Goal: Task Accomplishment & Management: Complete application form

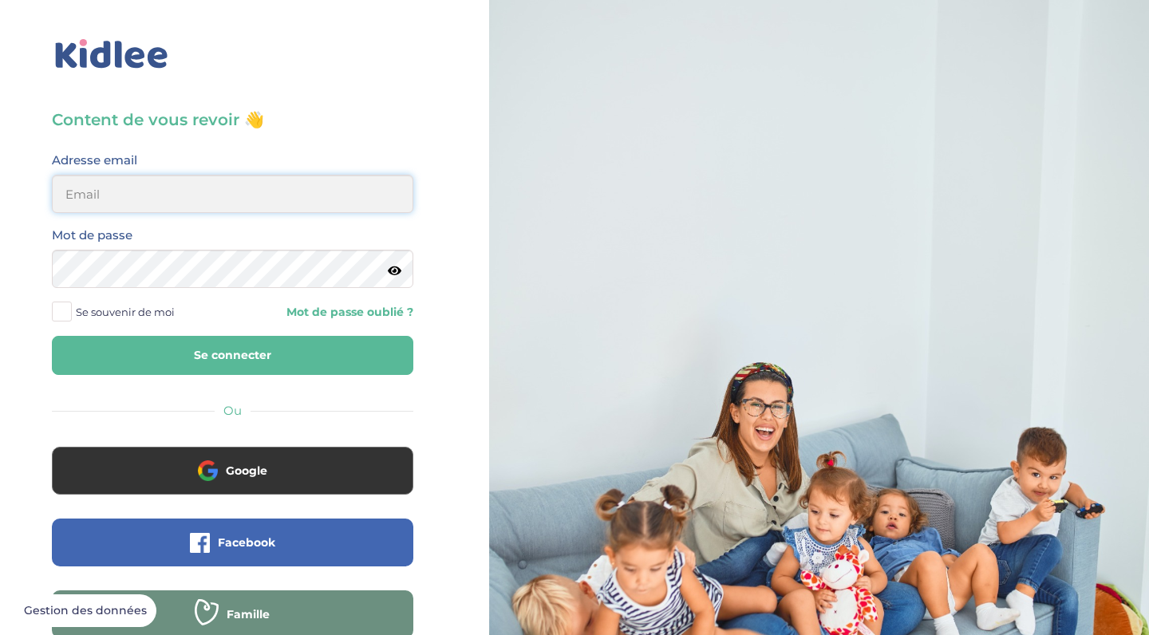
type input "saidaelfilal@outlook.com"
click at [232, 355] on button "Se connecter" at bounding box center [232, 355] width 361 height 39
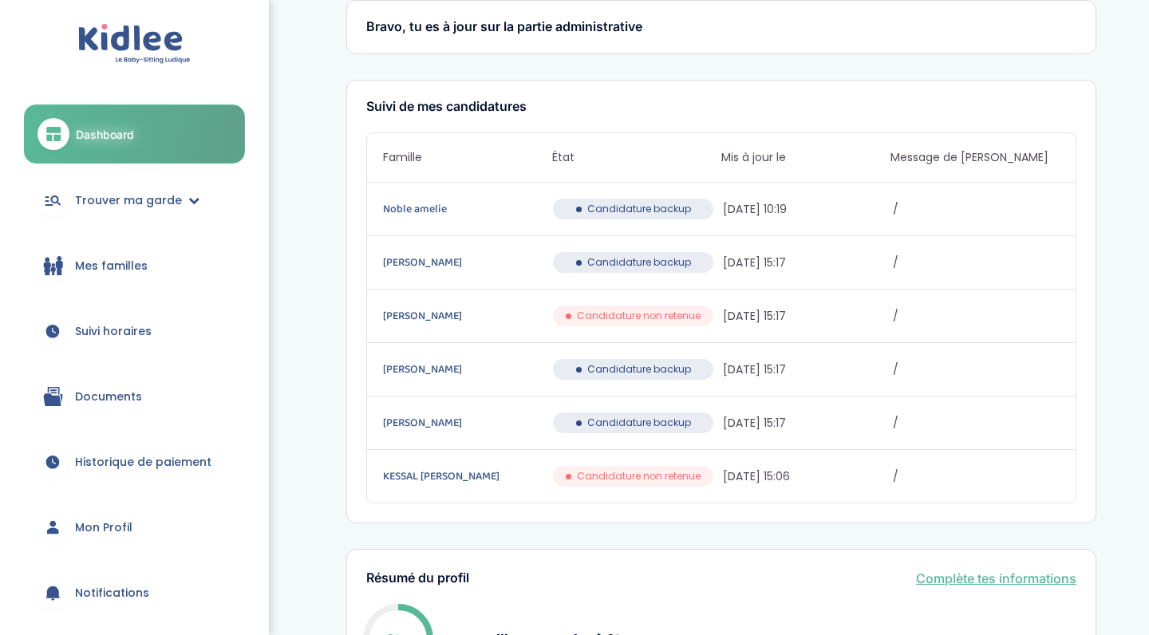
scroll to position [98, 0]
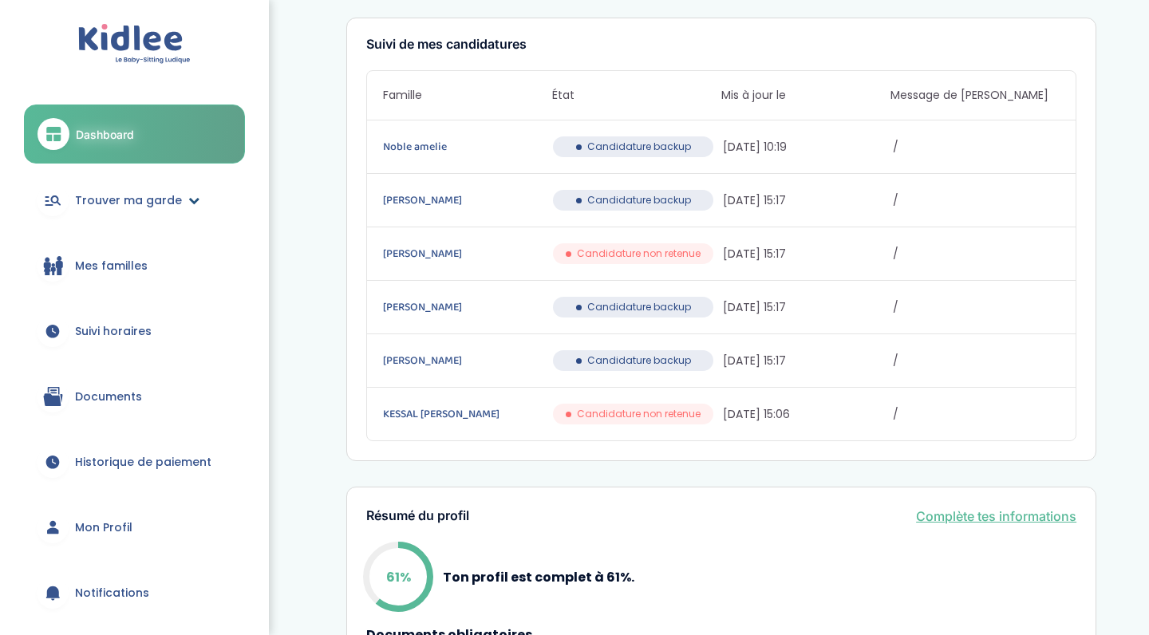
click at [148, 208] on link "Trouver ma garde" at bounding box center [134, 200] width 221 height 57
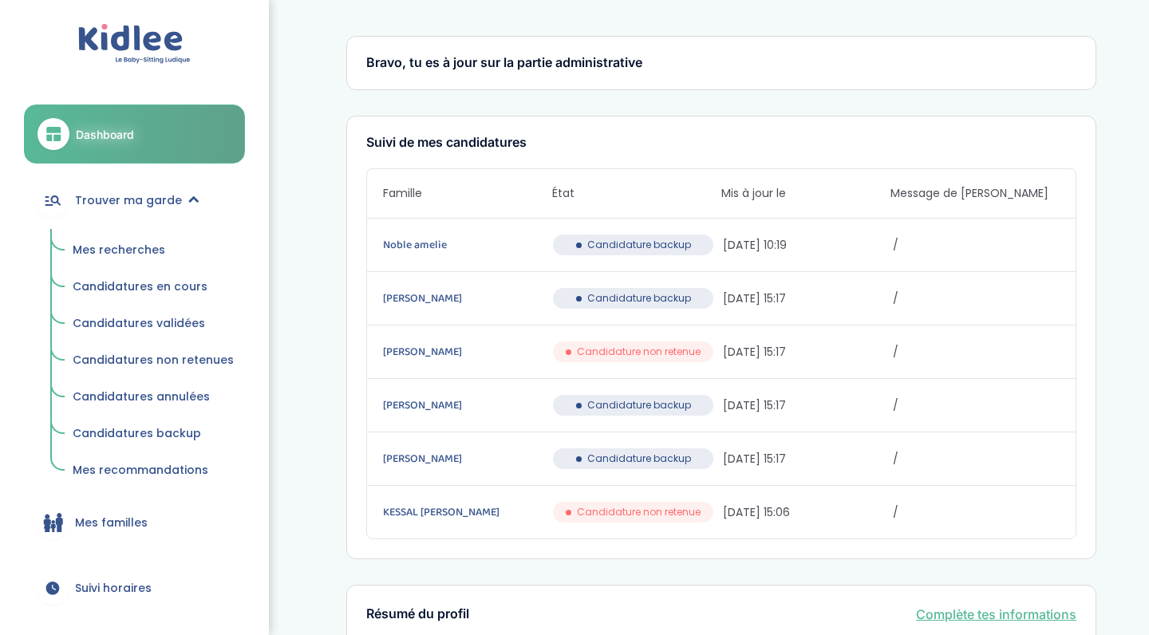
click at [141, 253] on span "Mes recherches" at bounding box center [119, 250] width 93 height 16
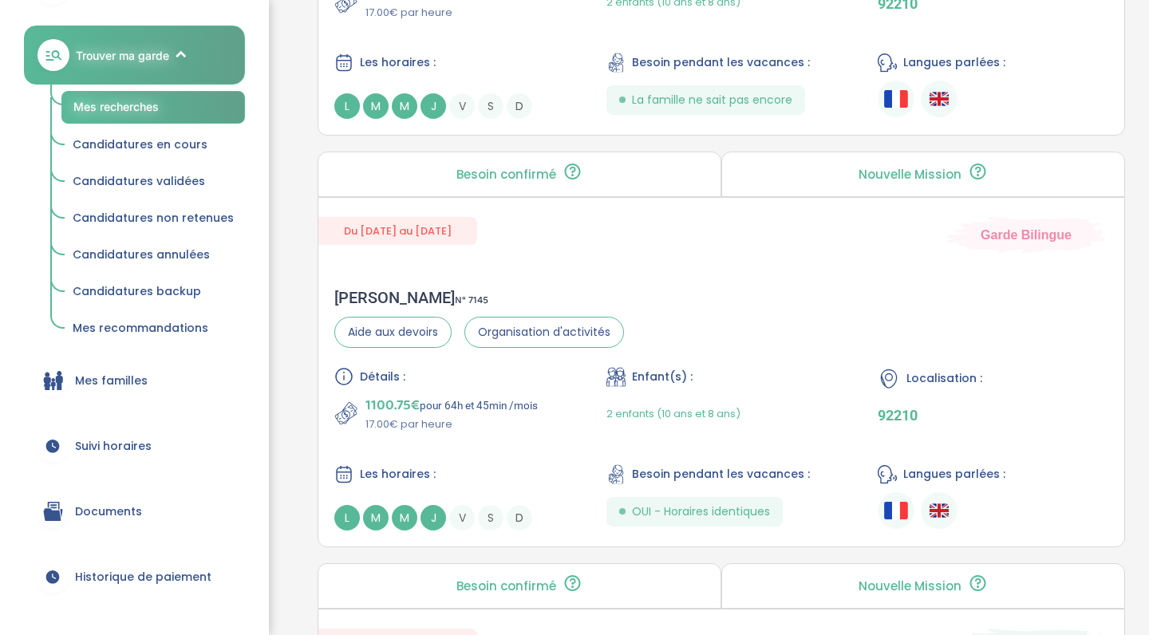
scroll to position [976, 0]
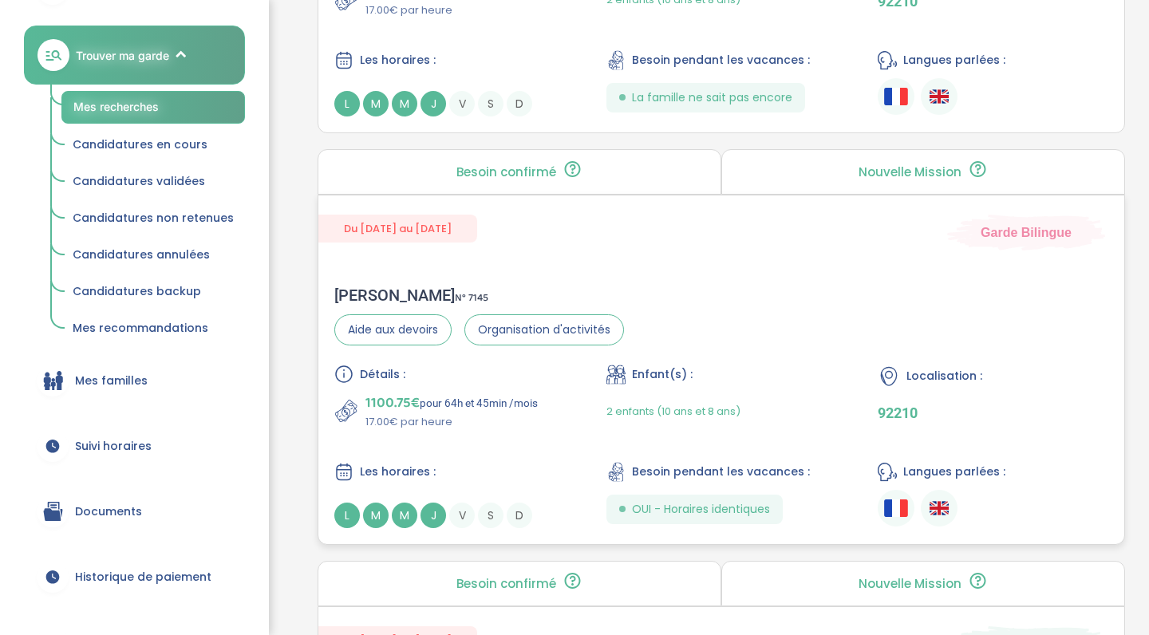
click at [820, 403] on div "2 enfants (10 ans et 8 ans)" at bounding box center [721, 410] width 231 height 37
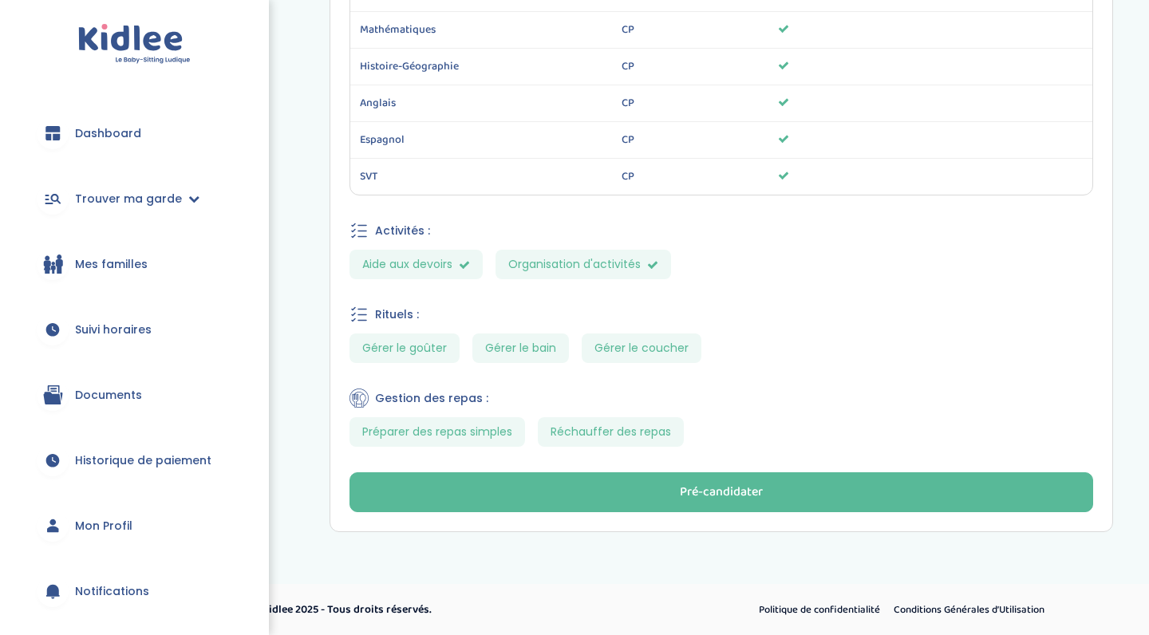
scroll to position [1109, 0]
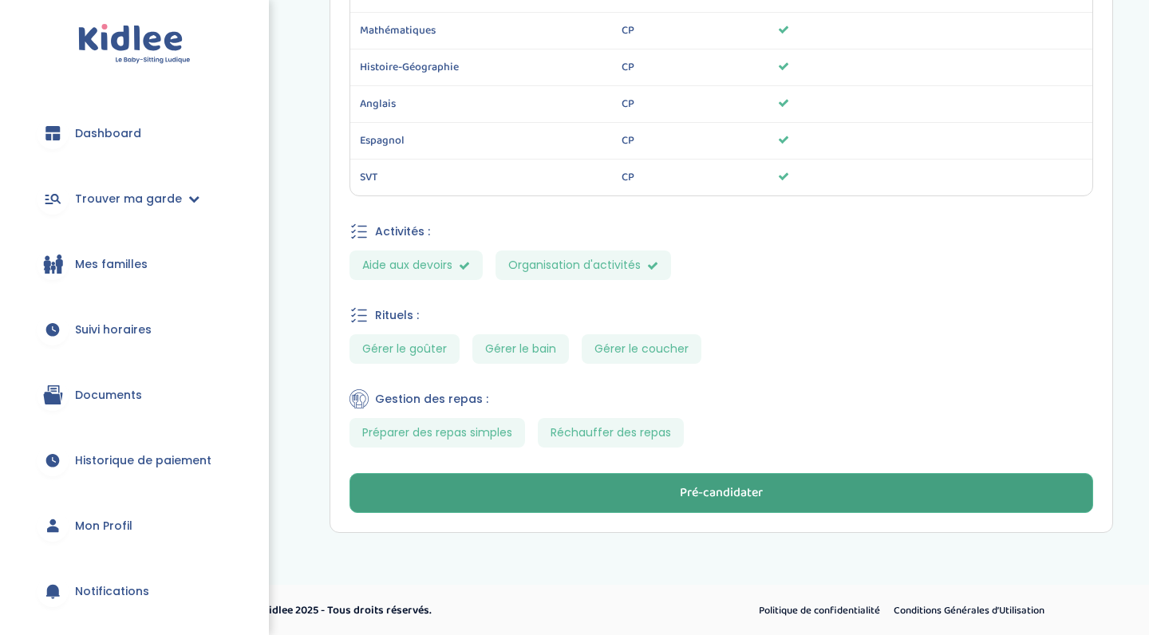
click at [672, 495] on button "Pré-candidater" at bounding box center [720, 493] width 743 height 40
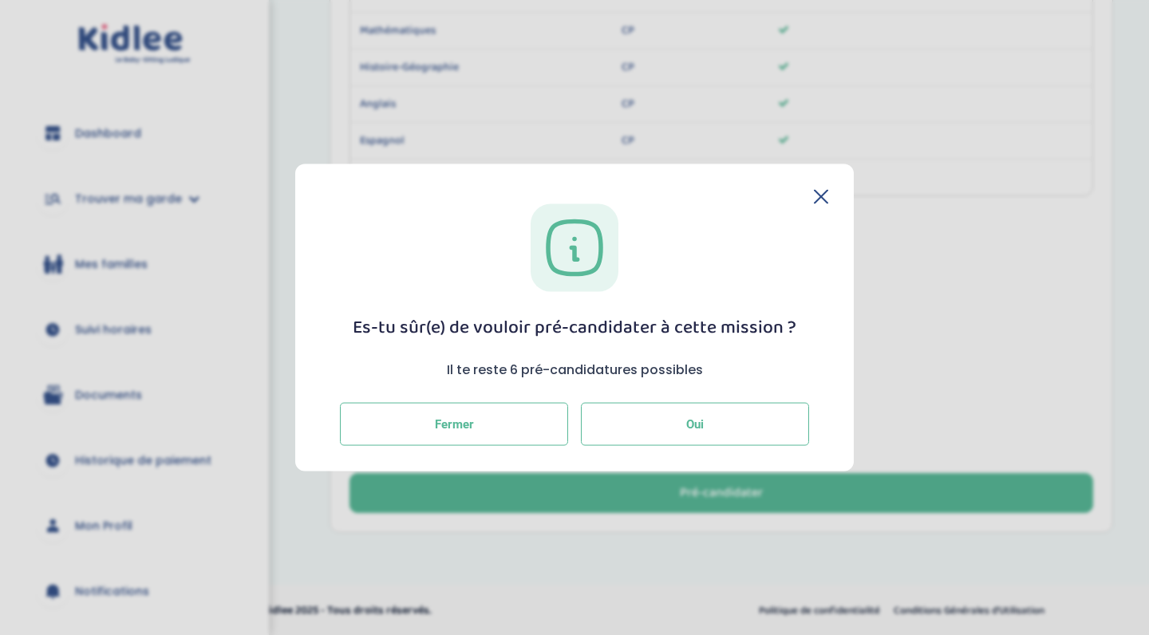
click at [672, 414] on button "Oui" at bounding box center [695, 423] width 228 height 43
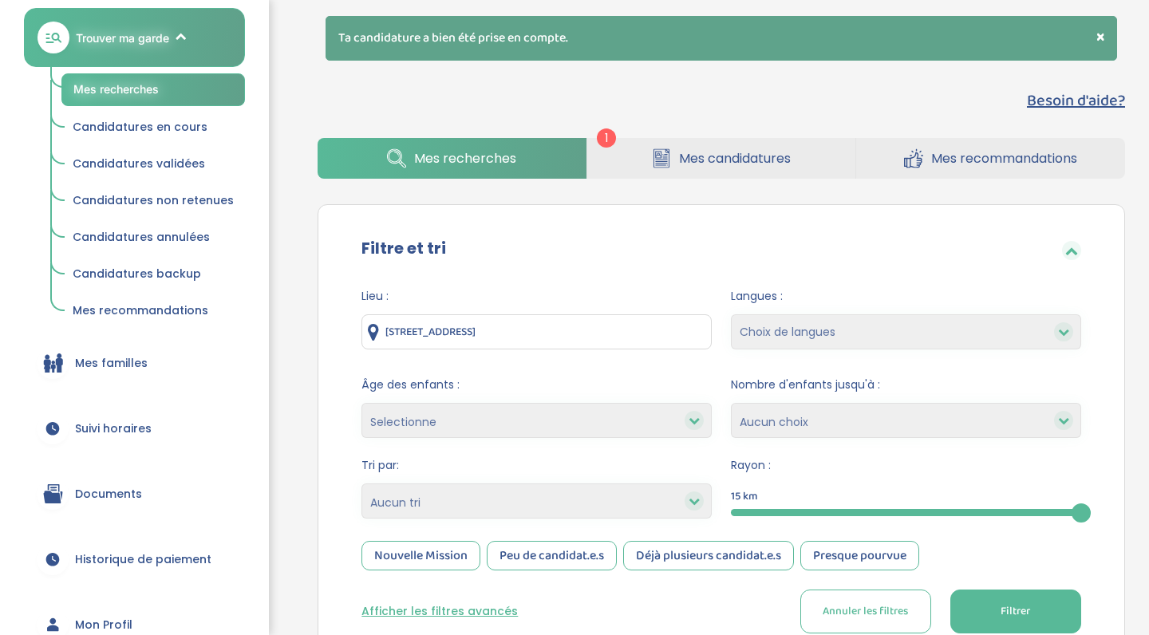
scroll to position [145, 0]
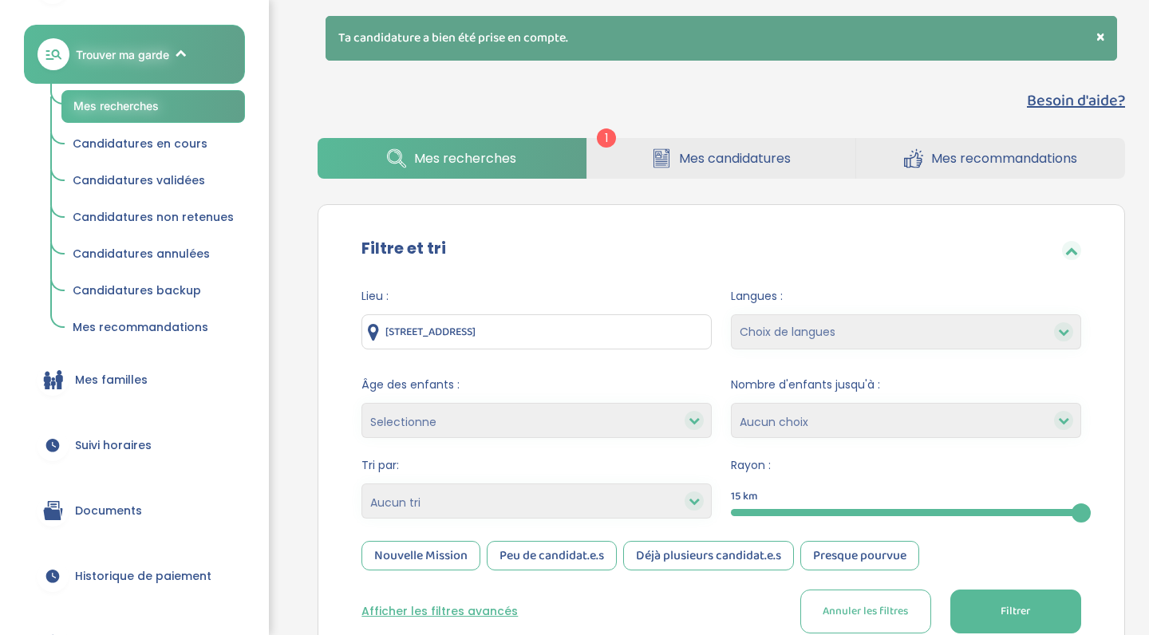
click at [704, 158] on span "Mes candidatures" at bounding box center [735, 158] width 112 height 20
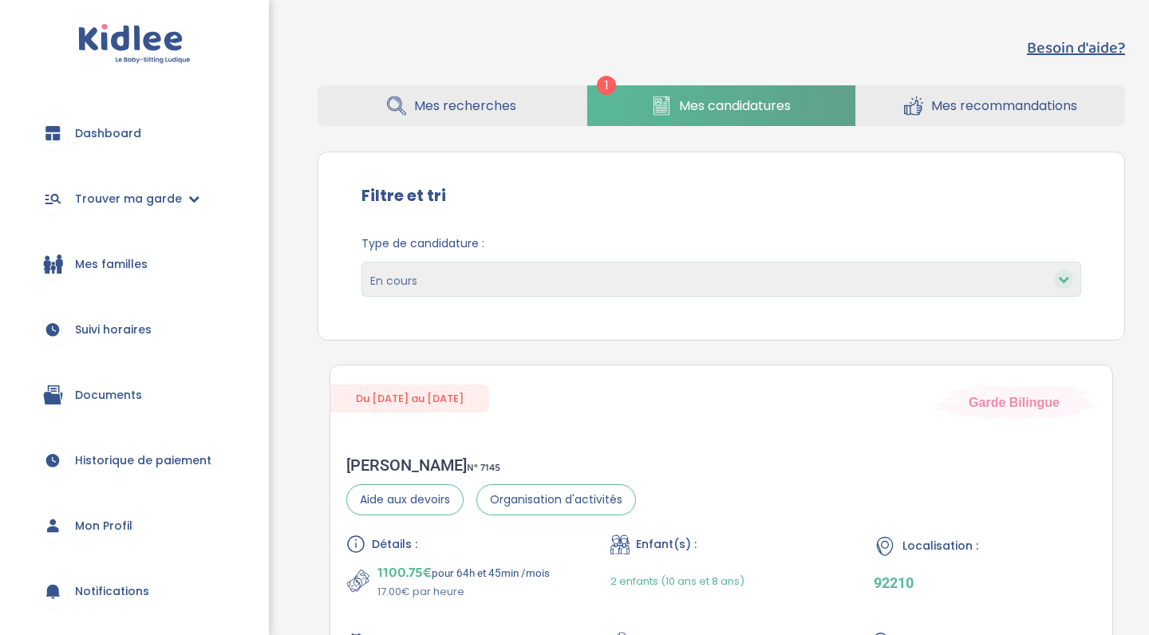
click at [465, 129] on div "Besoin d'aide? 1 Mes recherches Mes candidatures Mes recommandations Besoin d'a…" at bounding box center [721, 200] width 855 height 353
click at [481, 113] on span "Mes recherches" at bounding box center [465, 106] width 102 height 20
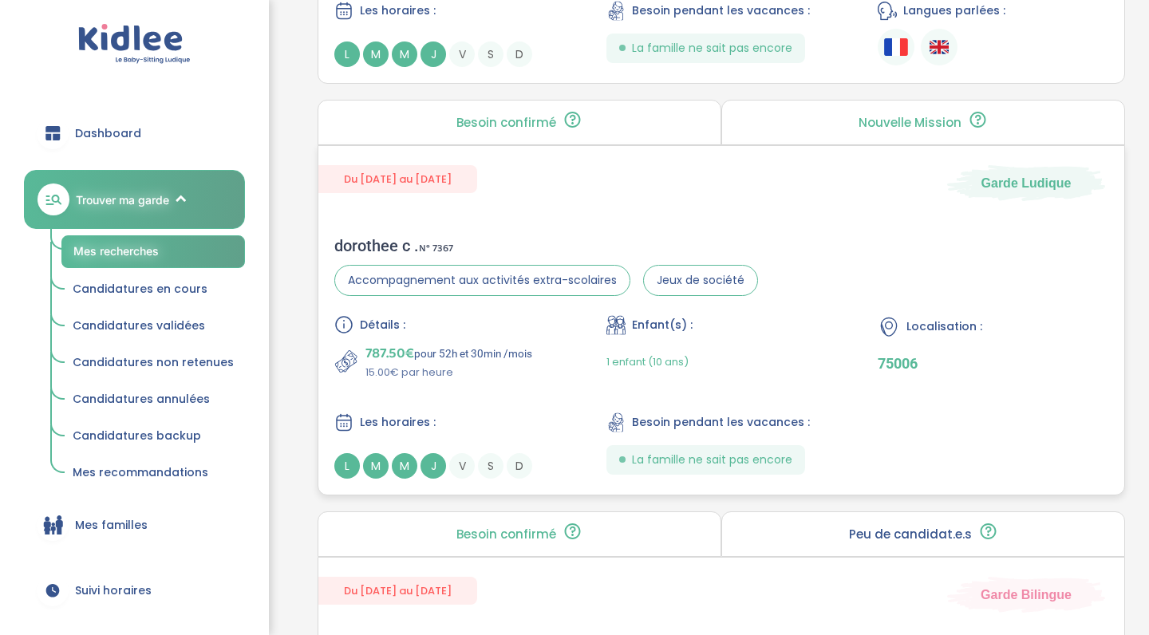
scroll to position [1027, 0]
click at [530, 417] on div "Les horaires :" at bounding box center [449, 421] width 231 height 20
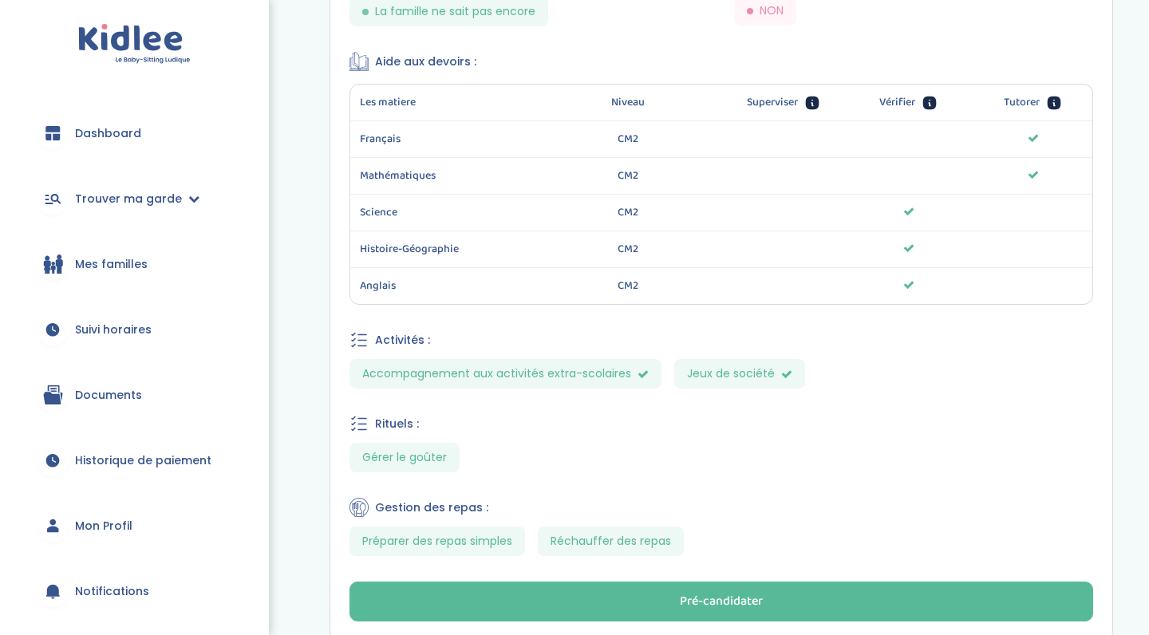
scroll to position [913, 0]
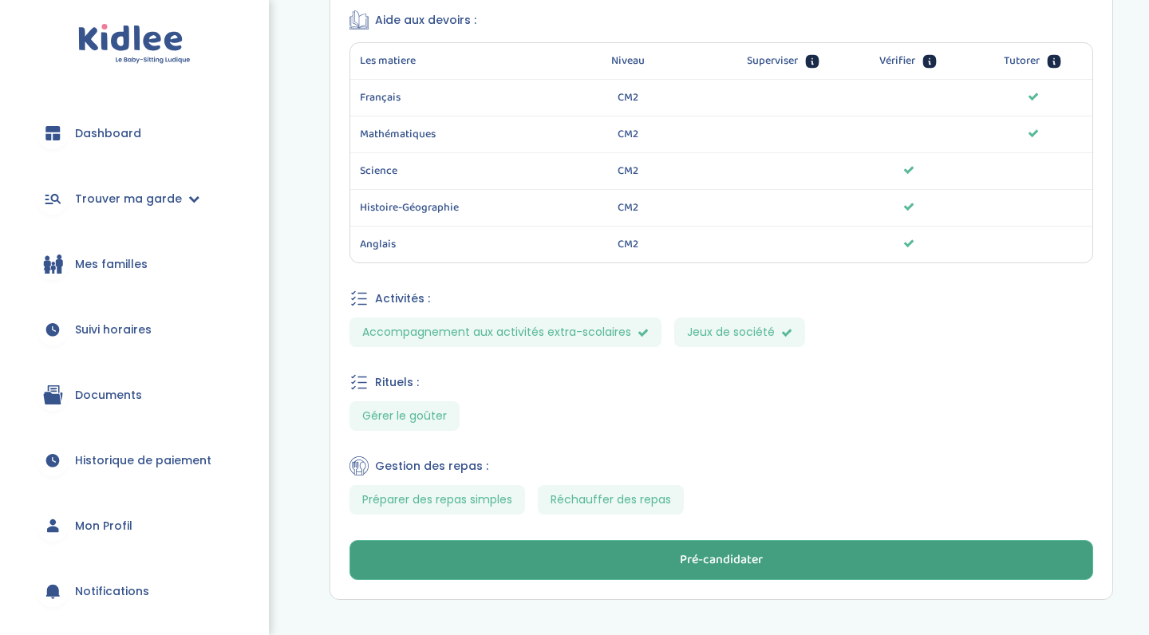
click button "Pré-candidater"
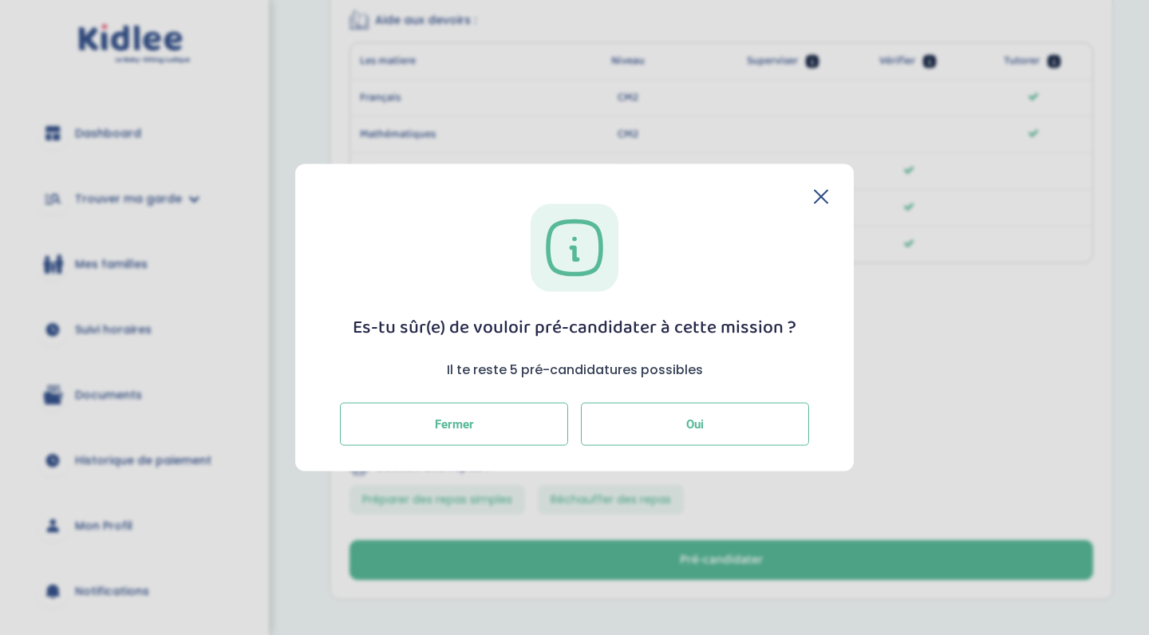
click button "Oui"
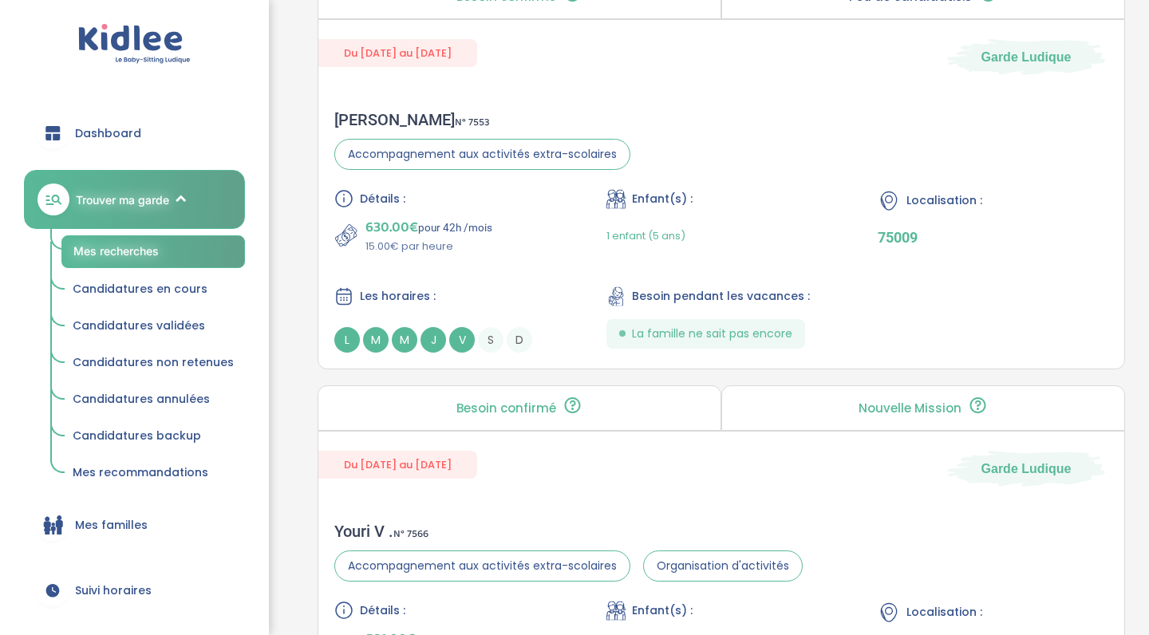
scroll to position [1636, 0]
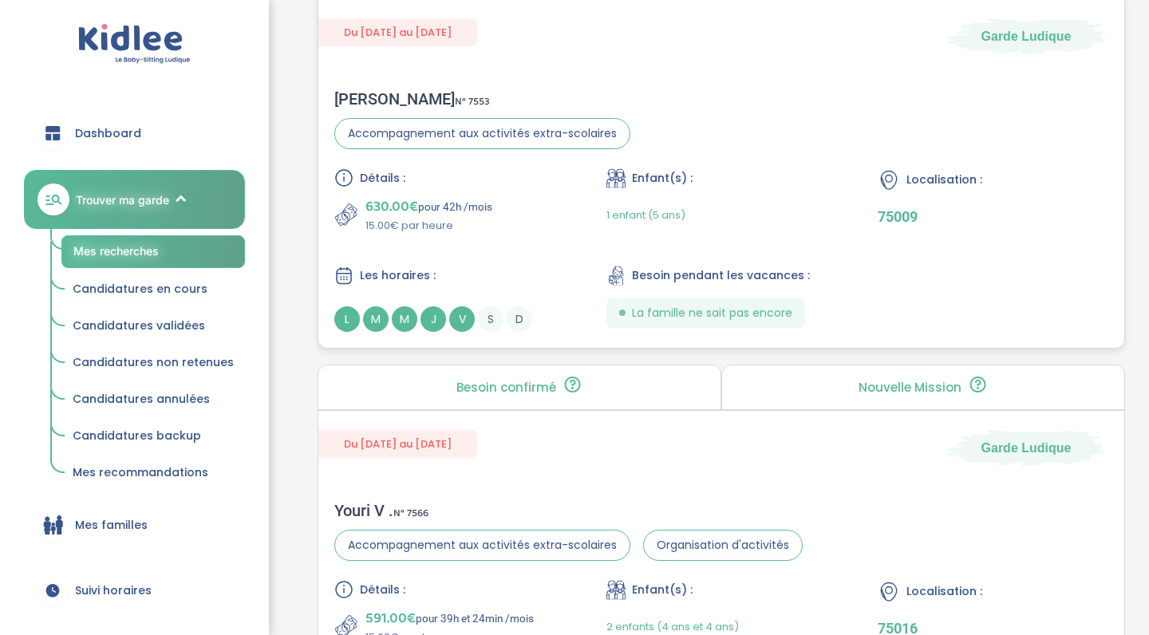
click at [774, 197] on div "1 enfant (5 ans)" at bounding box center [721, 214] width 231 height 37
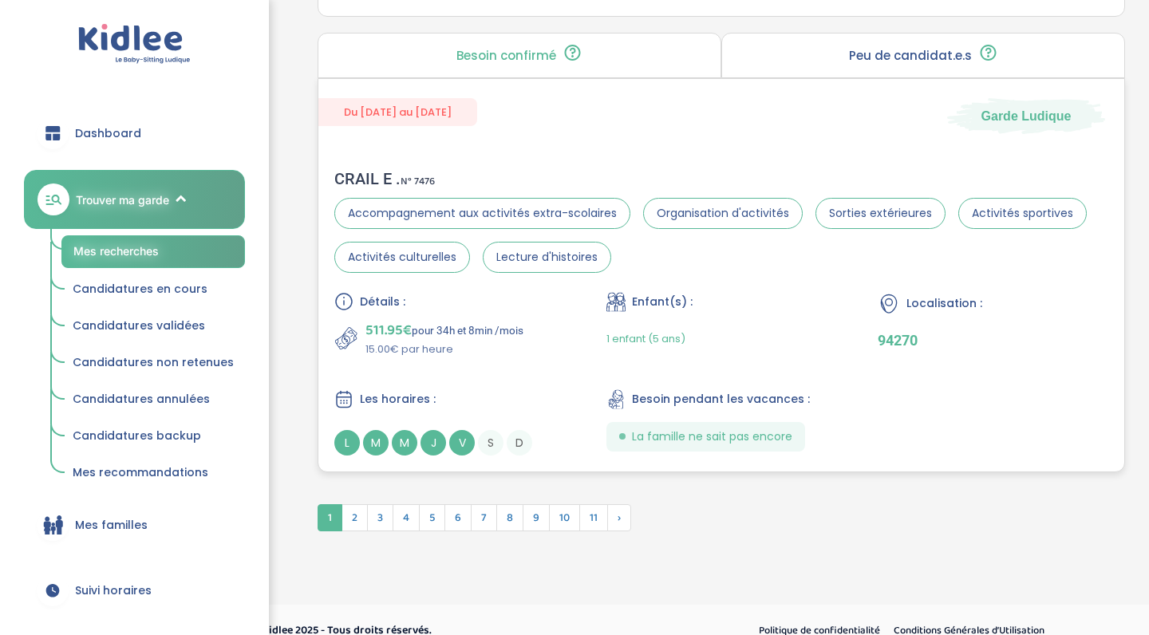
scroll to position [4398, 0]
click at [361, 512] on span "2" at bounding box center [354, 516] width 26 height 27
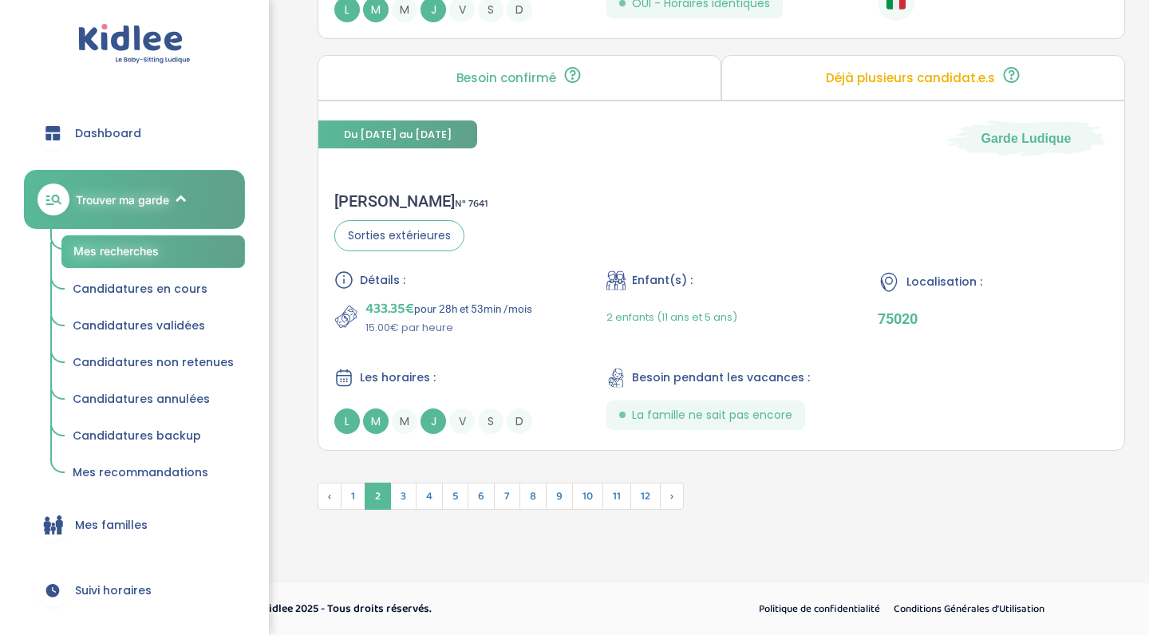
scroll to position [4415, 0]
click at [403, 500] on span "3" at bounding box center [403, 496] width 26 height 27
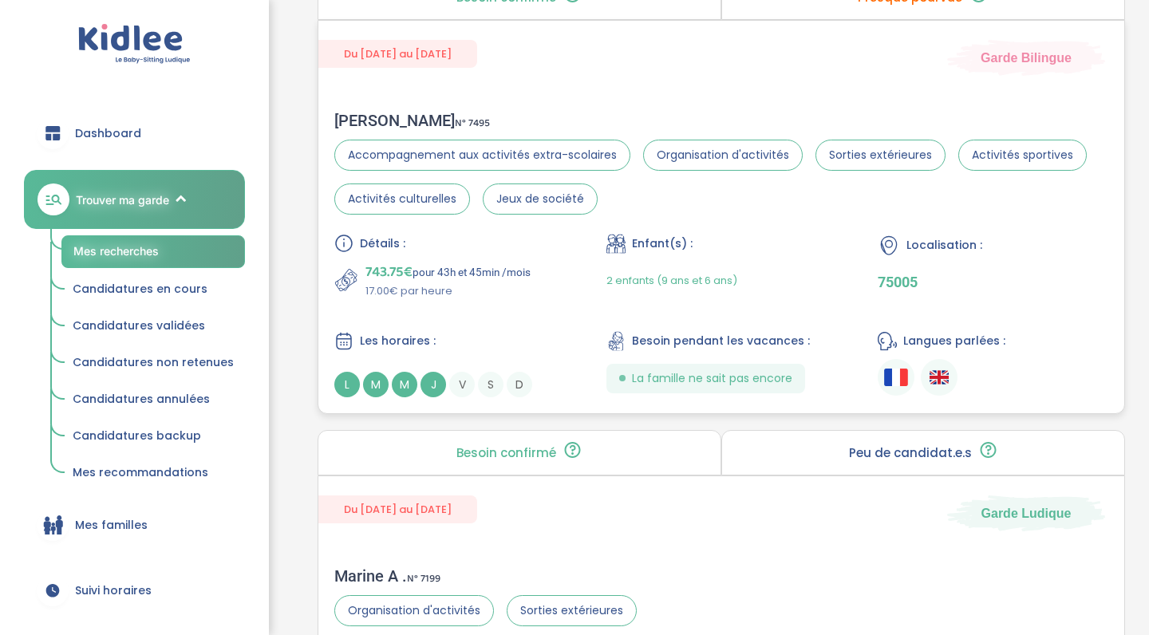
scroll to position [2021, 0]
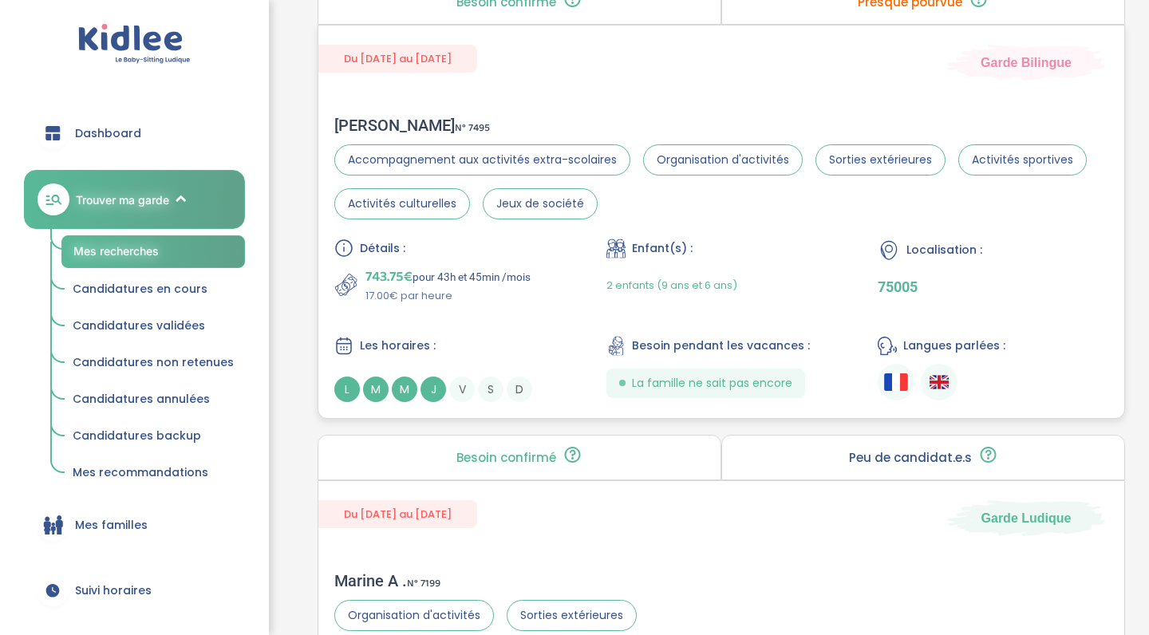
click at [574, 307] on div "Détails : 743.75€ pour 43h et 45min /mois 17.00€ par heure Enfant(s) : 2 enfant…" at bounding box center [721, 321] width 774 height 164
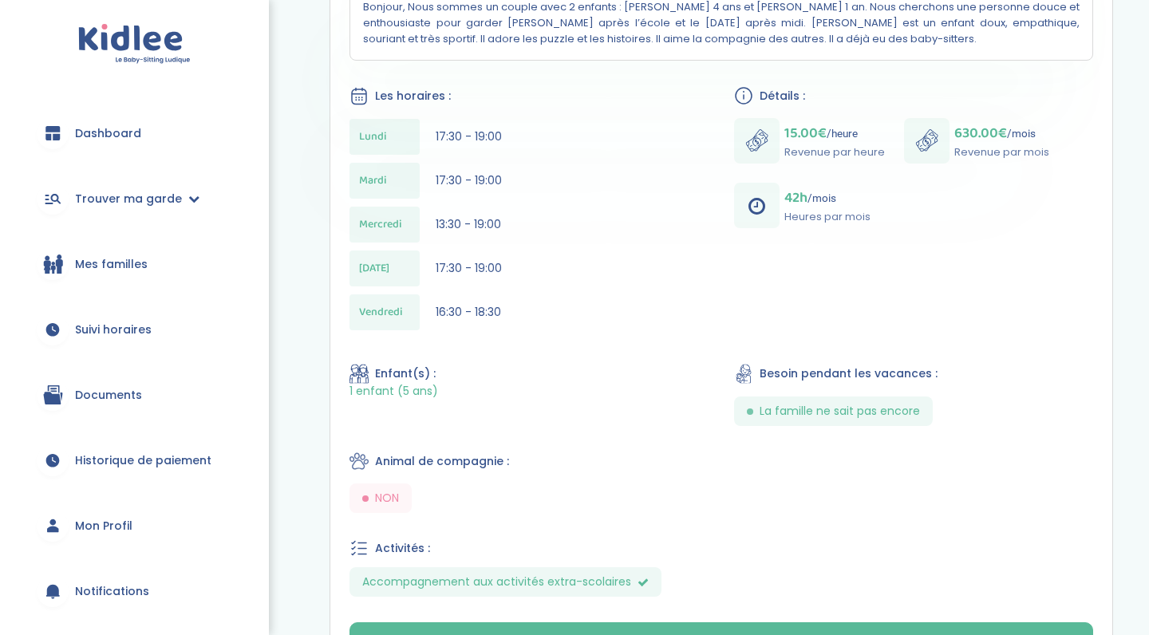
scroll to position [422, 0]
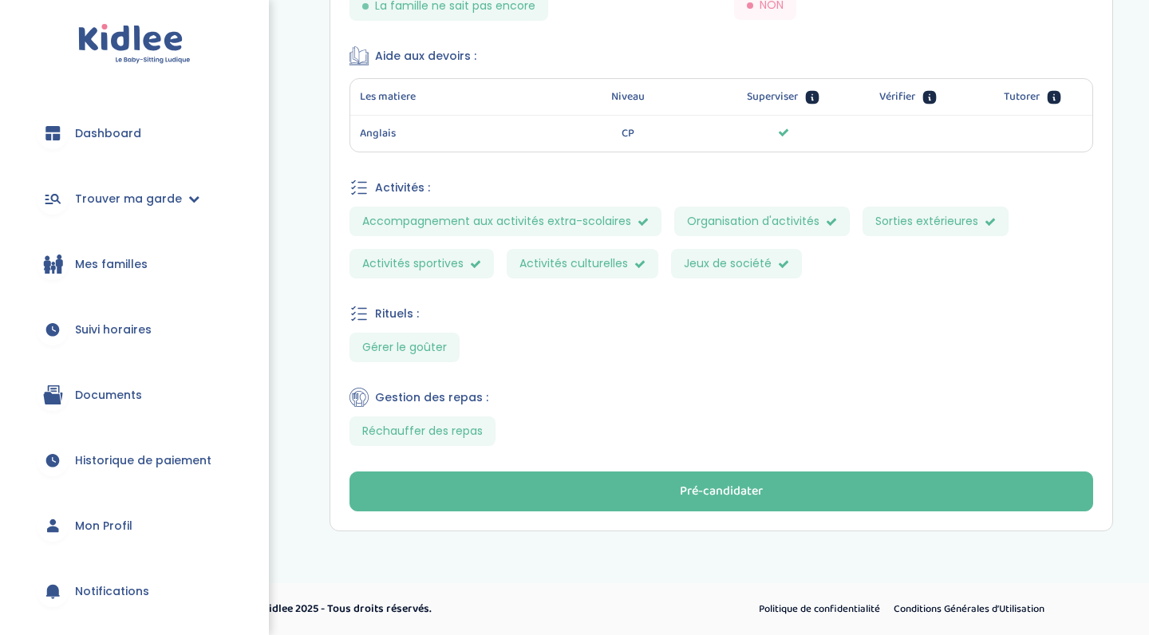
scroll to position [924, 0]
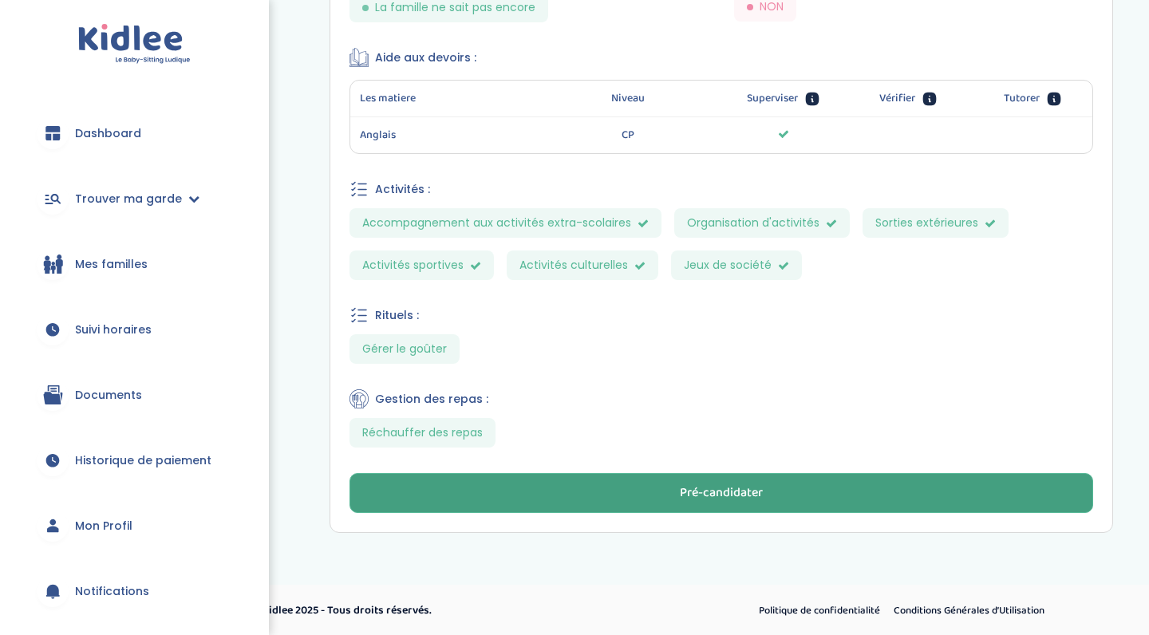
click at [683, 495] on div "Pré-candidater" at bounding box center [721, 493] width 83 height 18
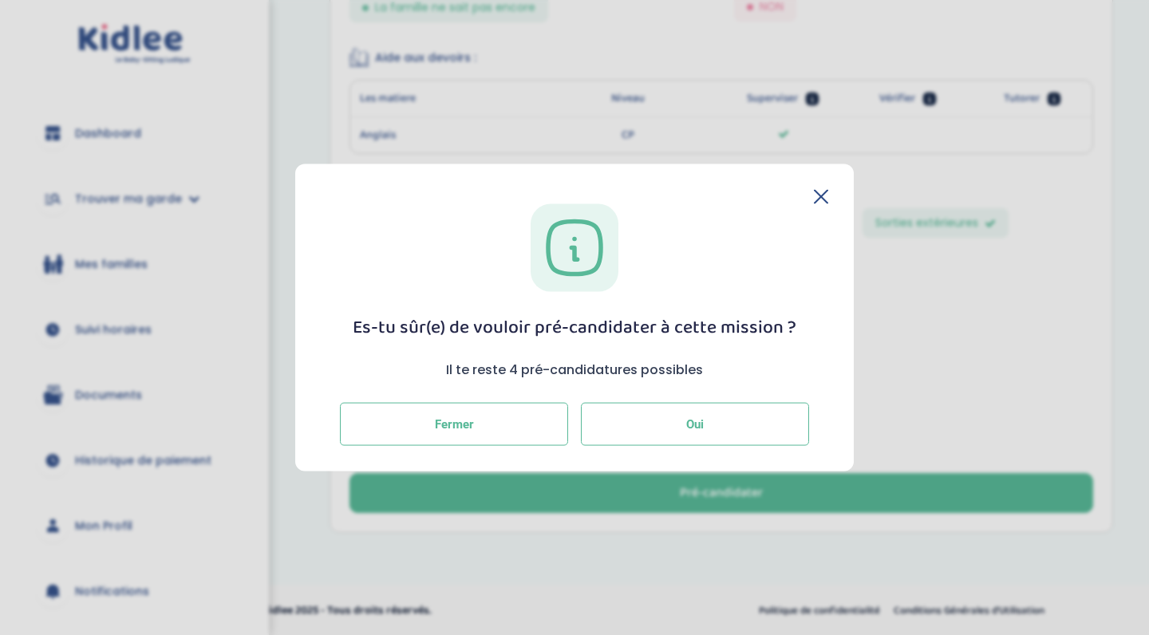
click at [663, 412] on button "Oui" at bounding box center [695, 423] width 228 height 43
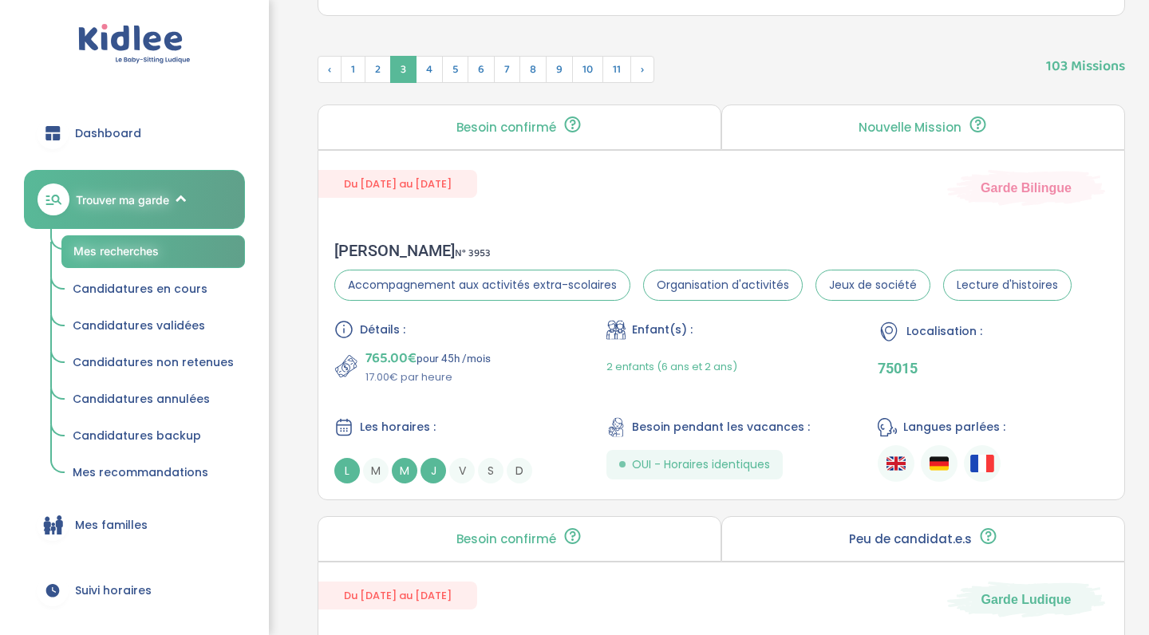
scroll to position [678, 0]
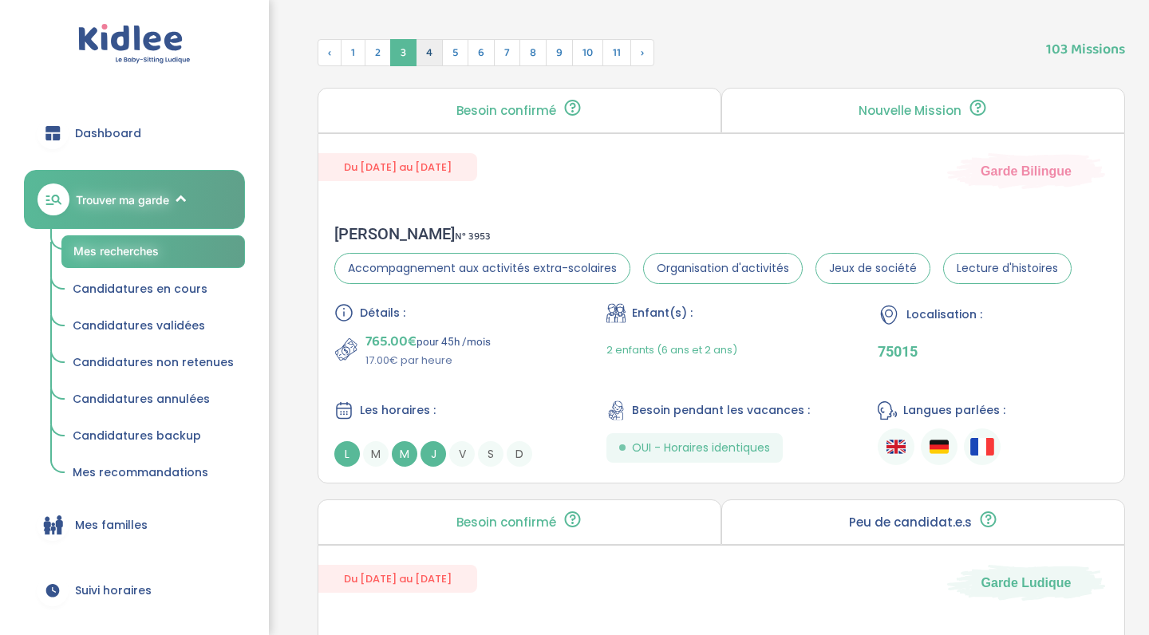
click at [436, 56] on span "4" at bounding box center [429, 52] width 27 height 27
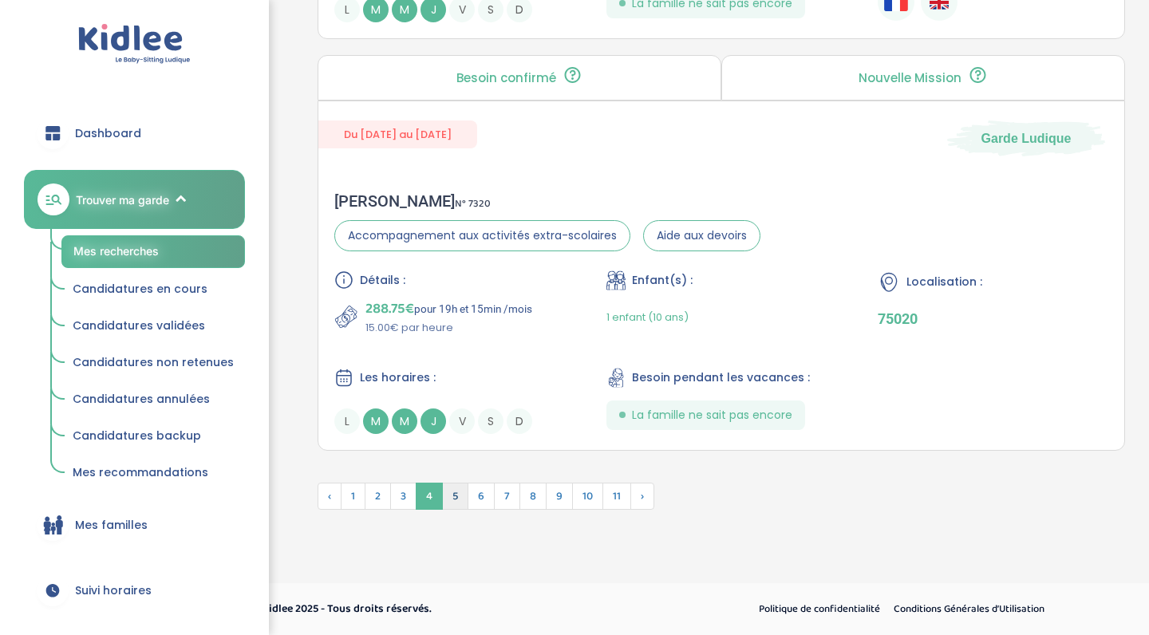
scroll to position [4415, 0]
click at [457, 503] on span "5" at bounding box center [455, 496] width 26 height 27
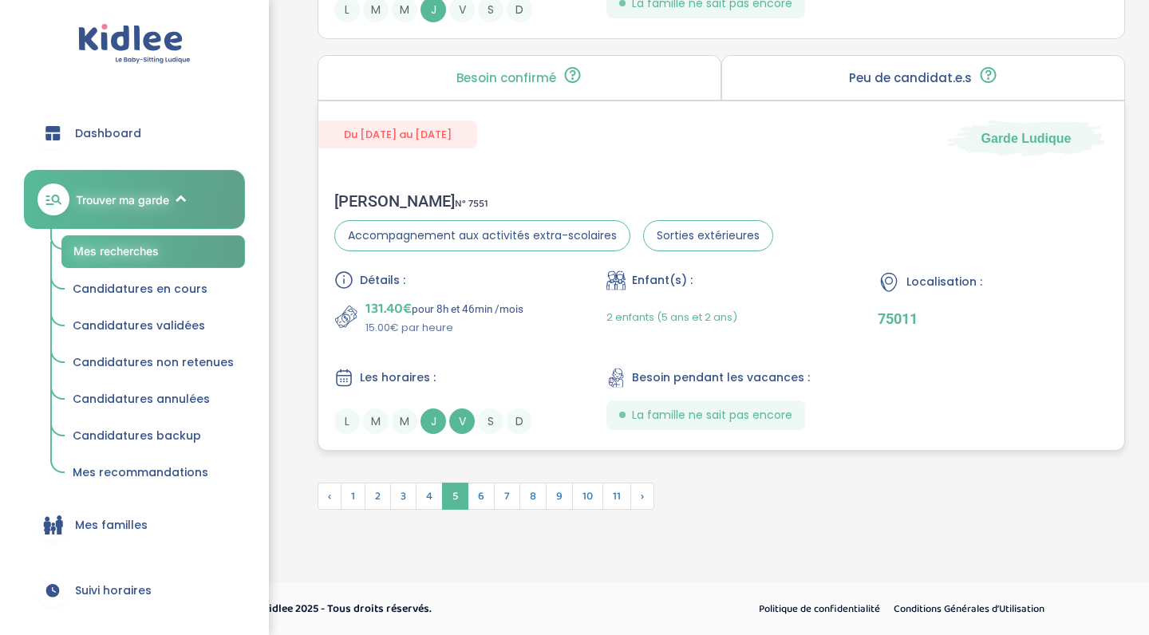
scroll to position [4418, 0]
click at [483, 503] on span "6" at bounding box center [480, 496] width 27 height 27
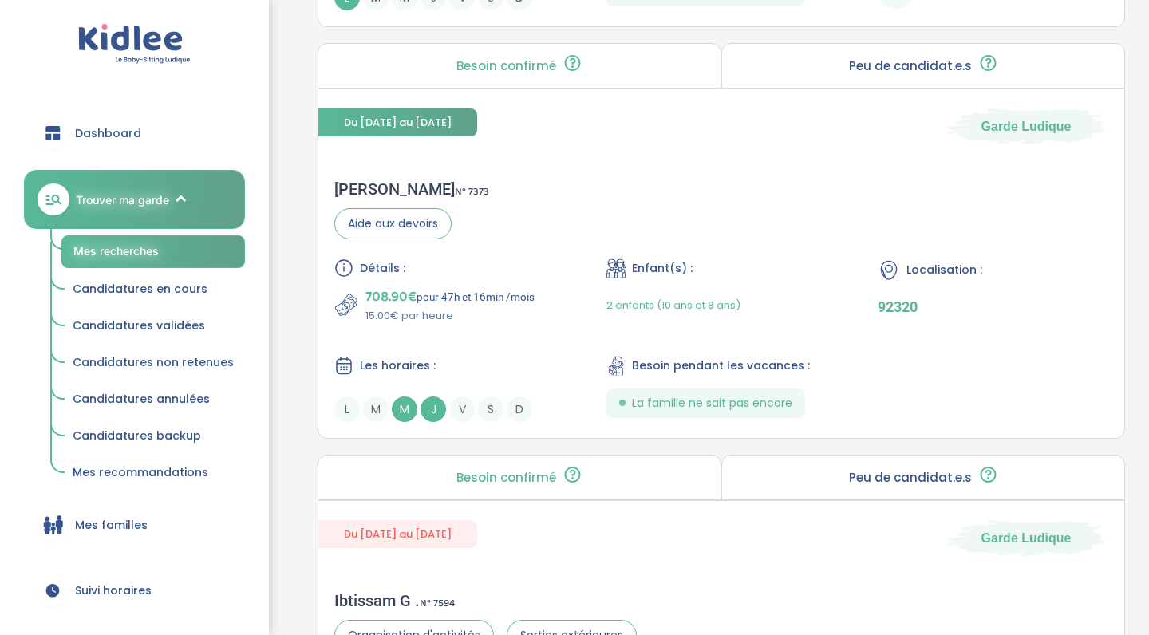
scroll to position [3149, 0]
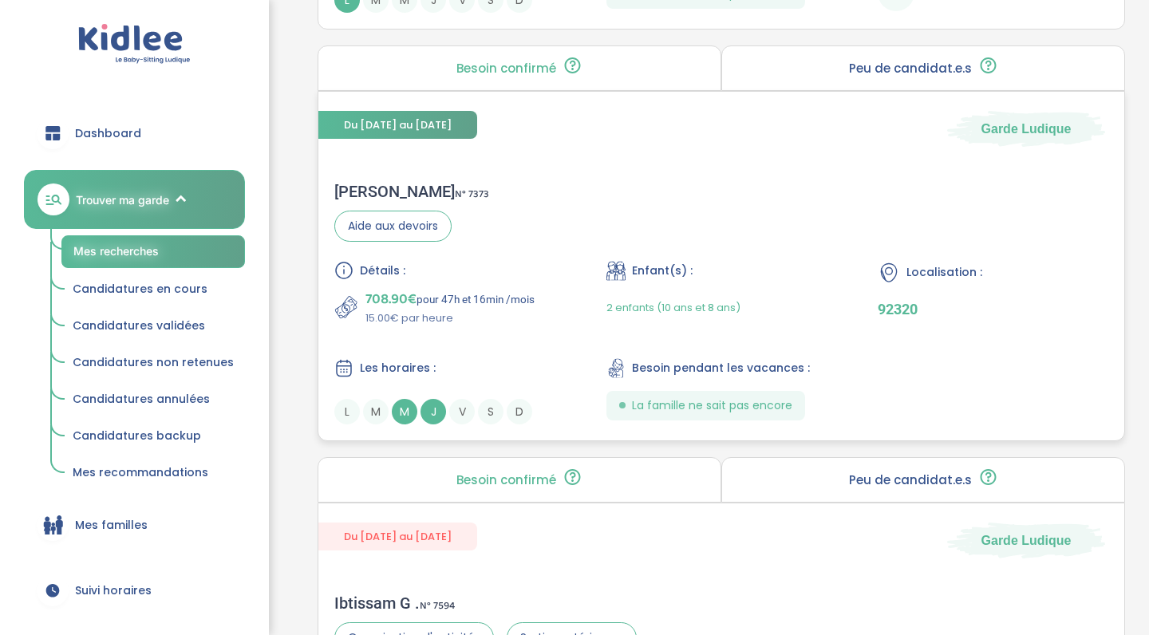
click at [566, 328] on div "Détails : 708.90€ pour 47h et 16min /mois 15.00€ par heure Enfant(s) : 2 enfant…" at bounding box center [721, 343] width 774 height 164
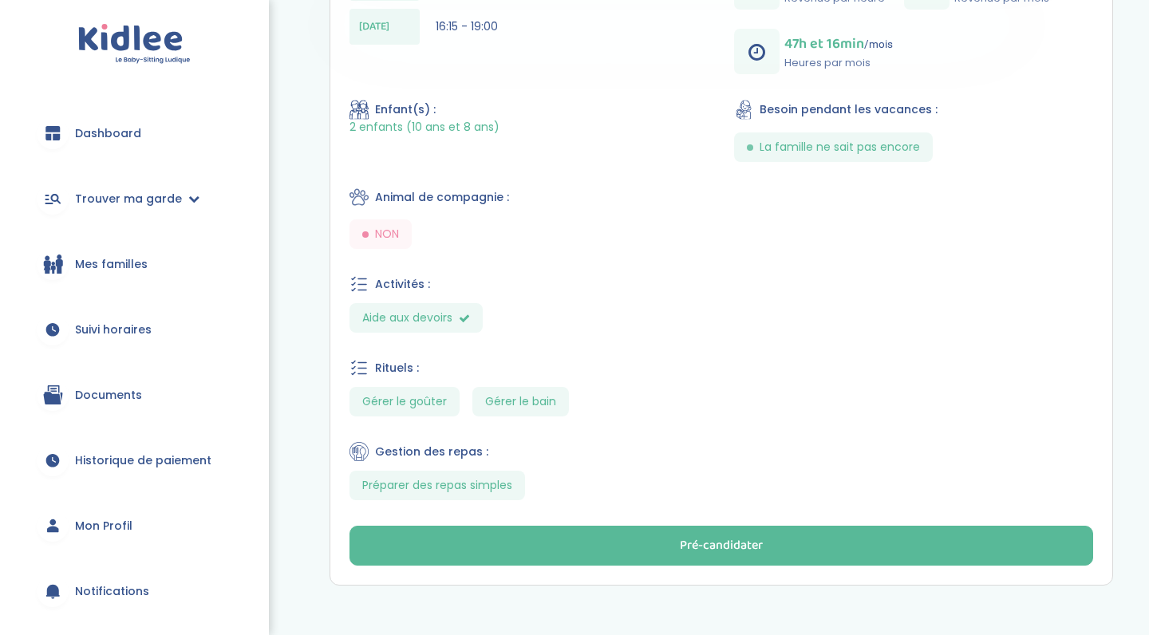
scroll to position [562, 0]
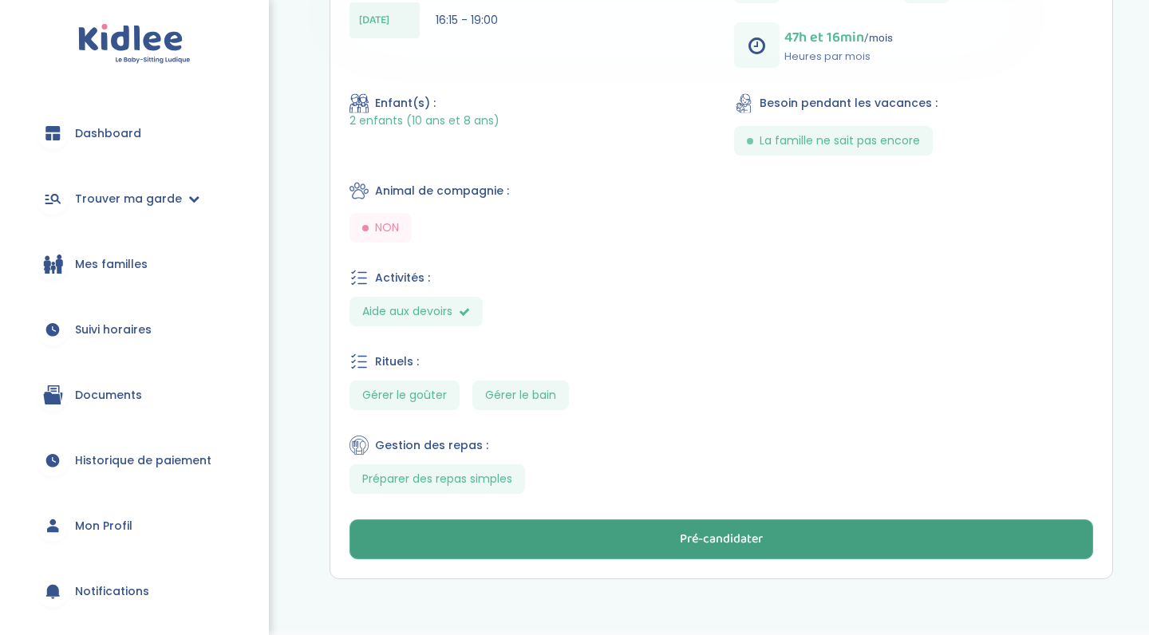
click at [605, 538] on button "Pré-candidater" at bounding box center [720, 539] width 743 height 40
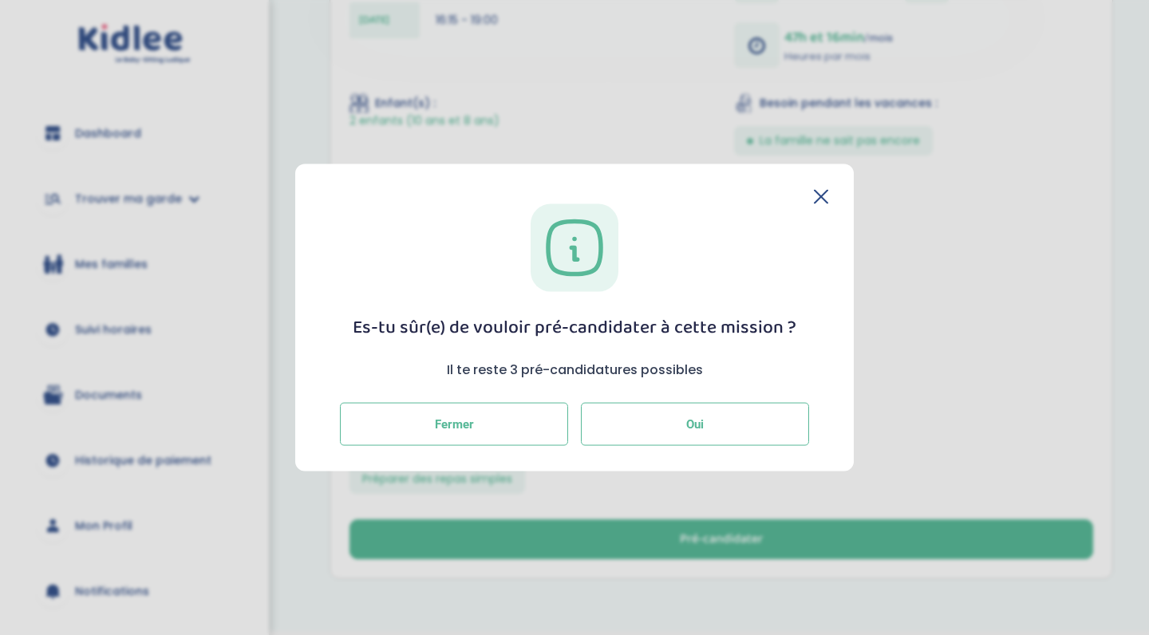
click at [670, 412] on button "Oui" at bounding box center [695, 423] width 228 height 43
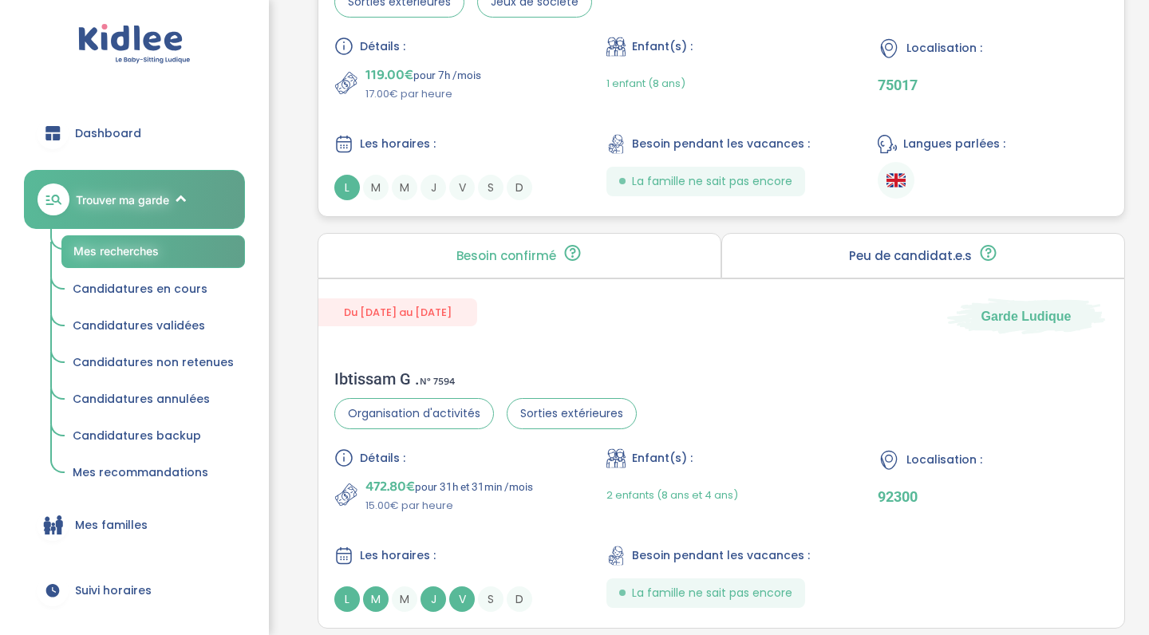
scroll to position [2963, 0]
click at [723, 101] on div "1 enfant (8 ans)" at bounding box center [721, 82] width 231 height 37
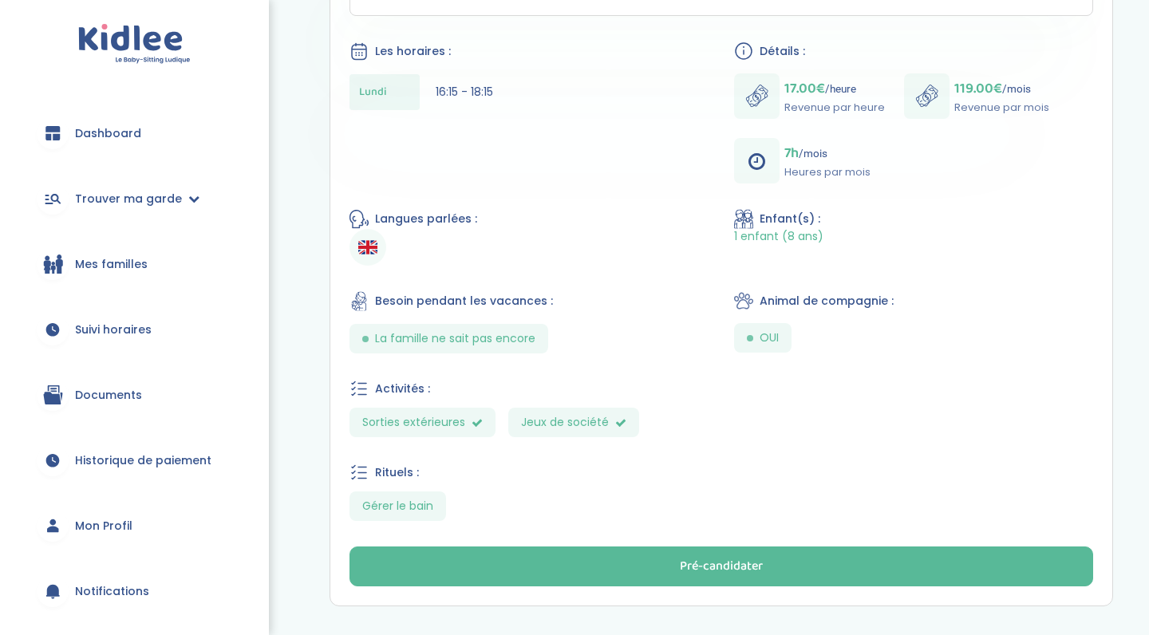
scroll to position [451, 0]
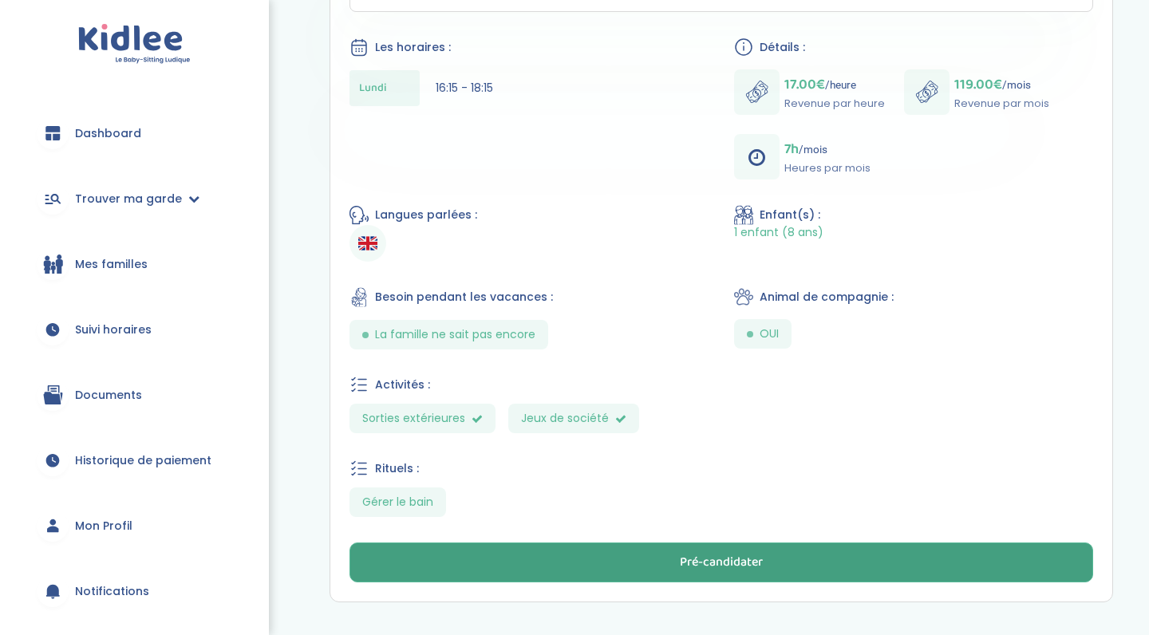
click at [777, 566] on button "Pré-candidater" at bounding box center [720, 562] width 743 height 40
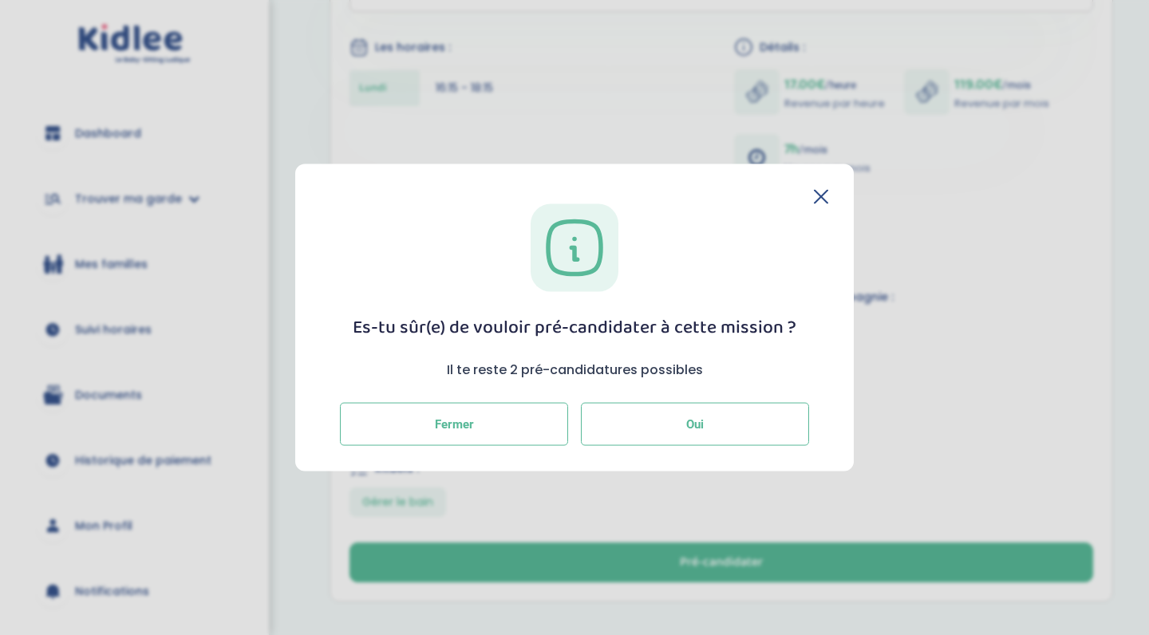
click at [684, 431] on button "Oui" at bounding box center [695, 423] width 228 height 43
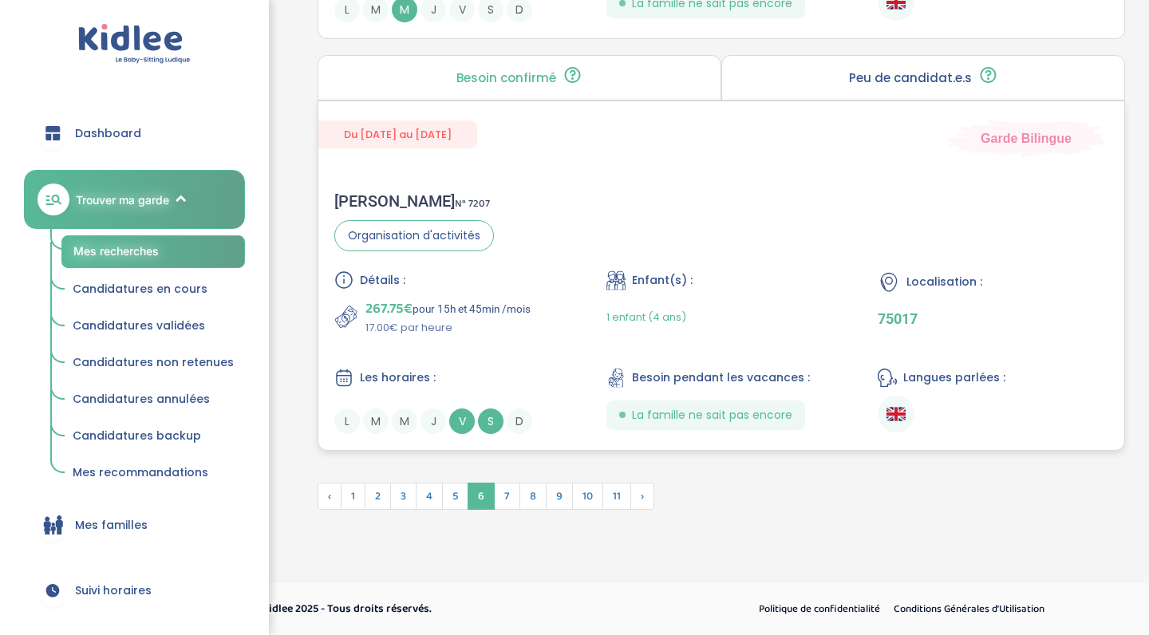
scroll to position [4374, 0]
click at [511, 499] on span "7" at bounding box center [507, 496] width 26 height 27
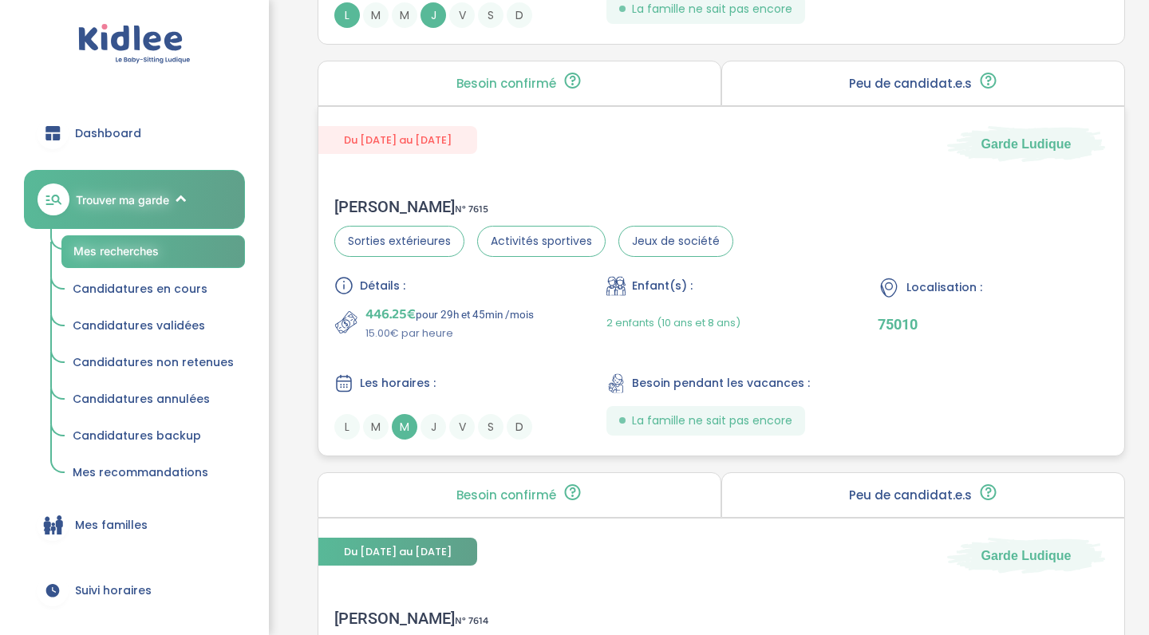
scroll to position [1525, 0]
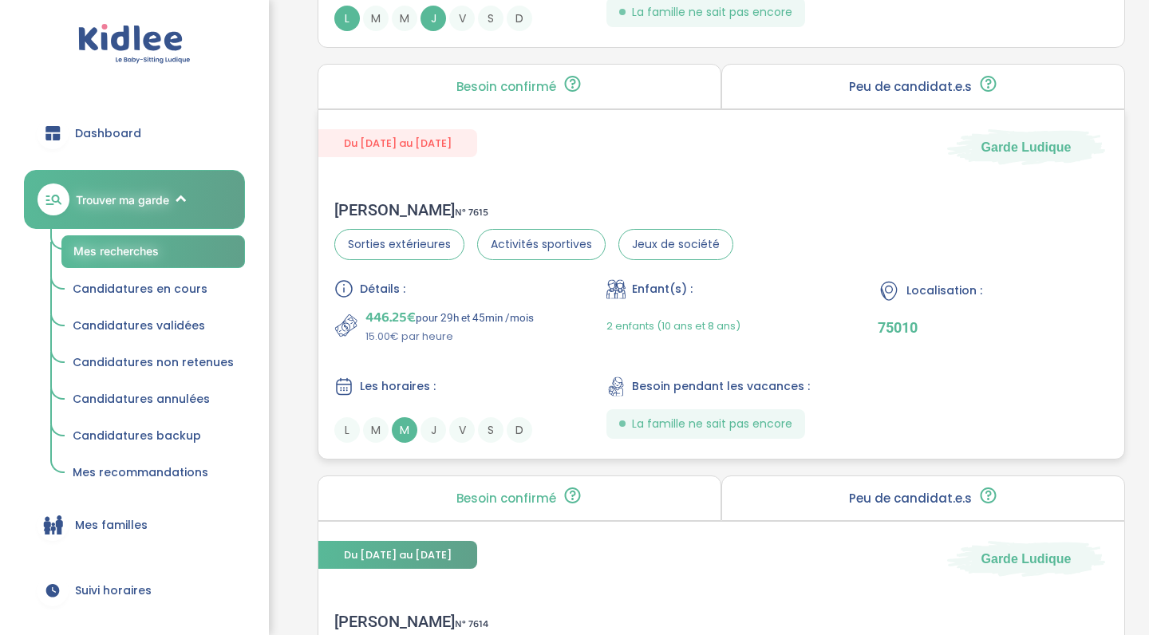
click at [556, 391] on div "Les horaires :" at bounding box center [449, 387] width 231 height 20
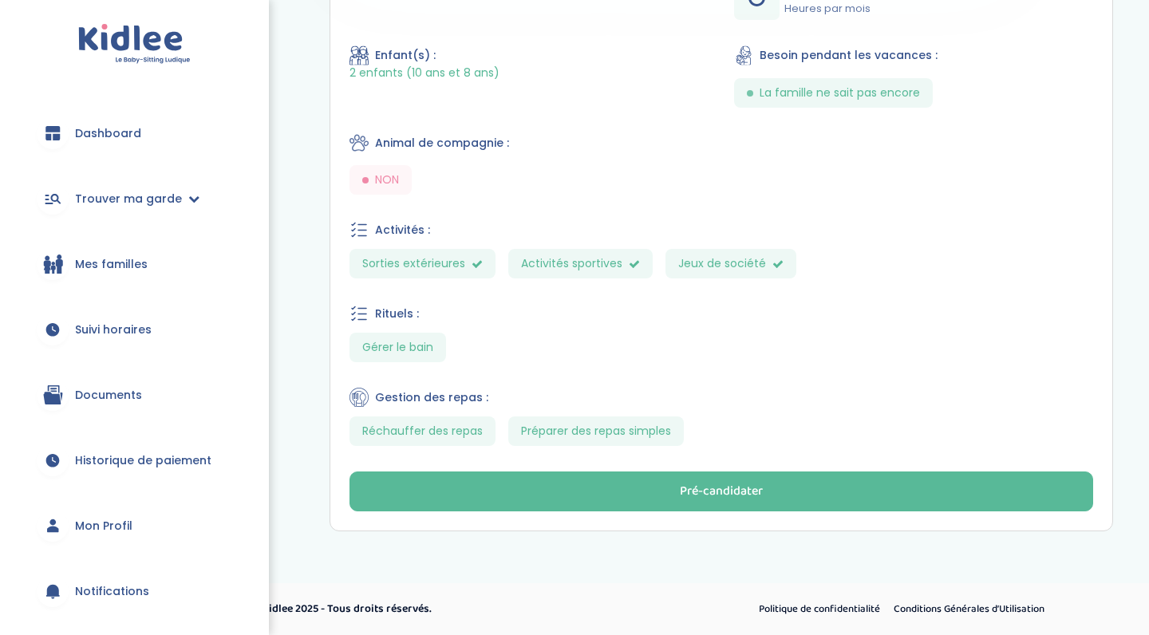
scroll to position [625, 0]
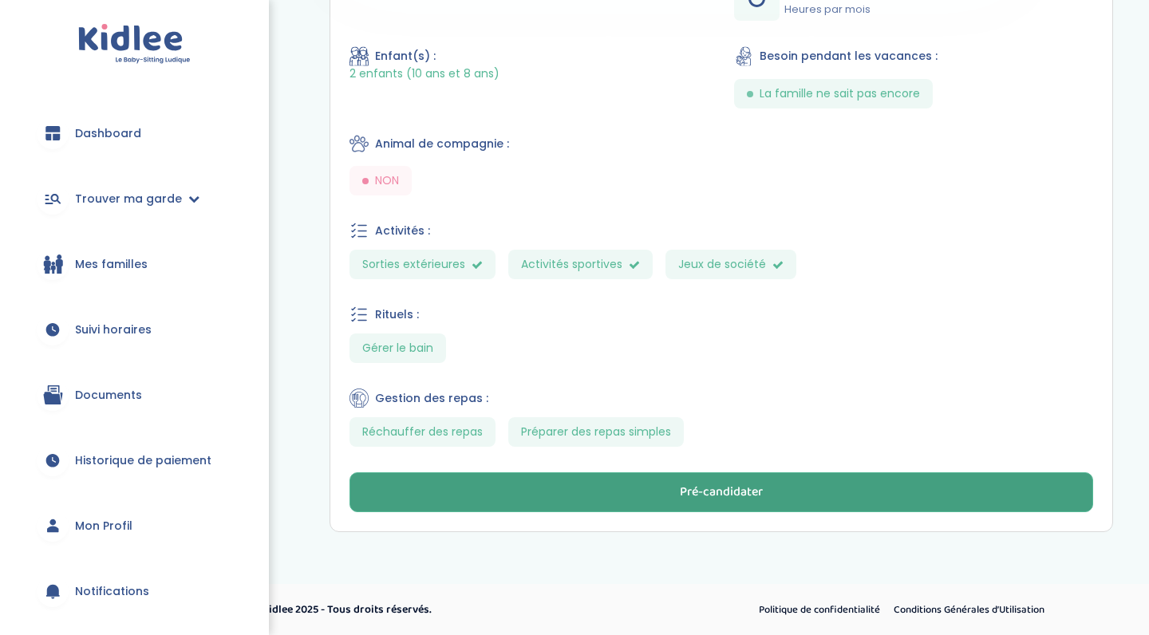
click at [849, 500] on button "Pré-candidater" at bounding box center [720, 492] width 743 height 40
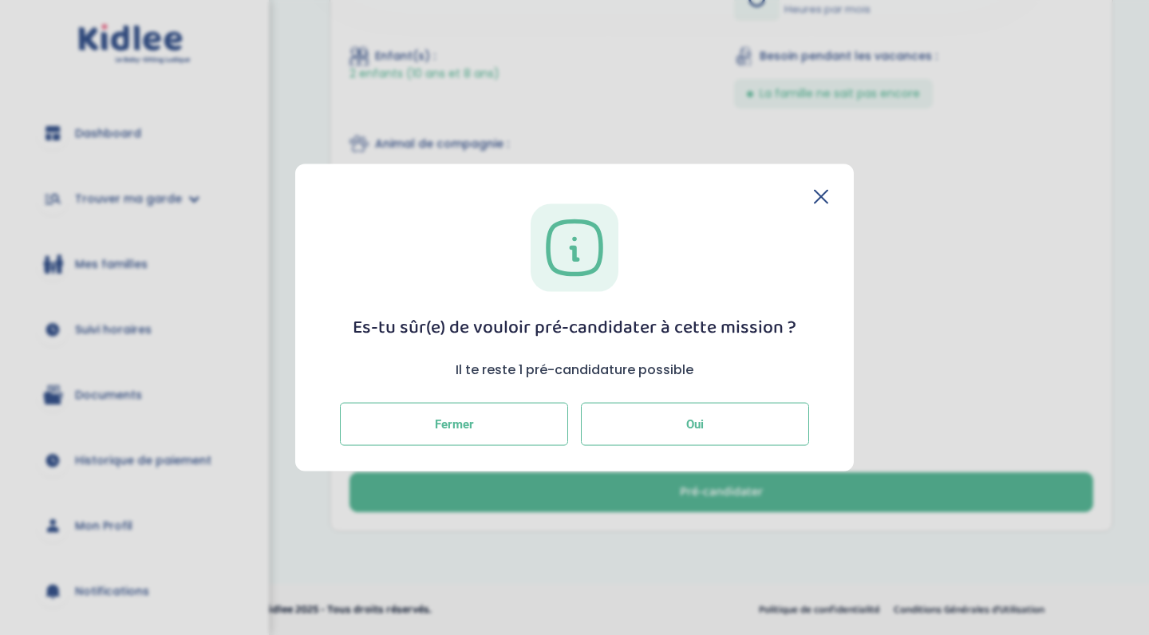
click at [704, 412] on button "Oui" at bounding box center [695, 423] width 228 height 43
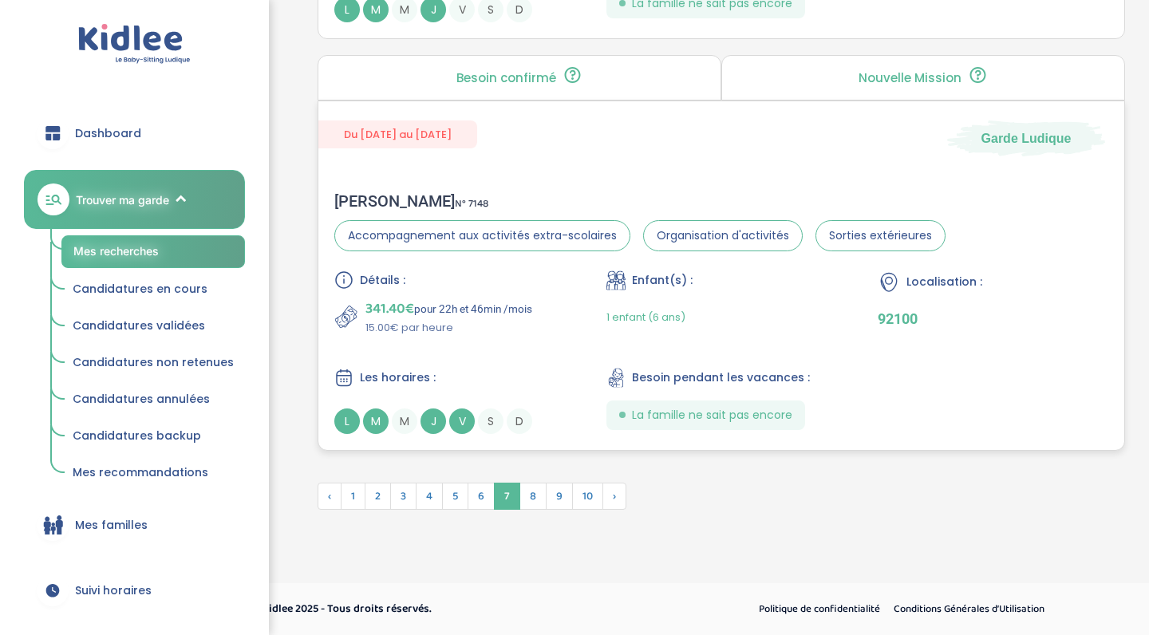
scroll to position [4378, 0]
click at [534, 495] on span "8" at bounding box center [532, 496] width 27 height 27
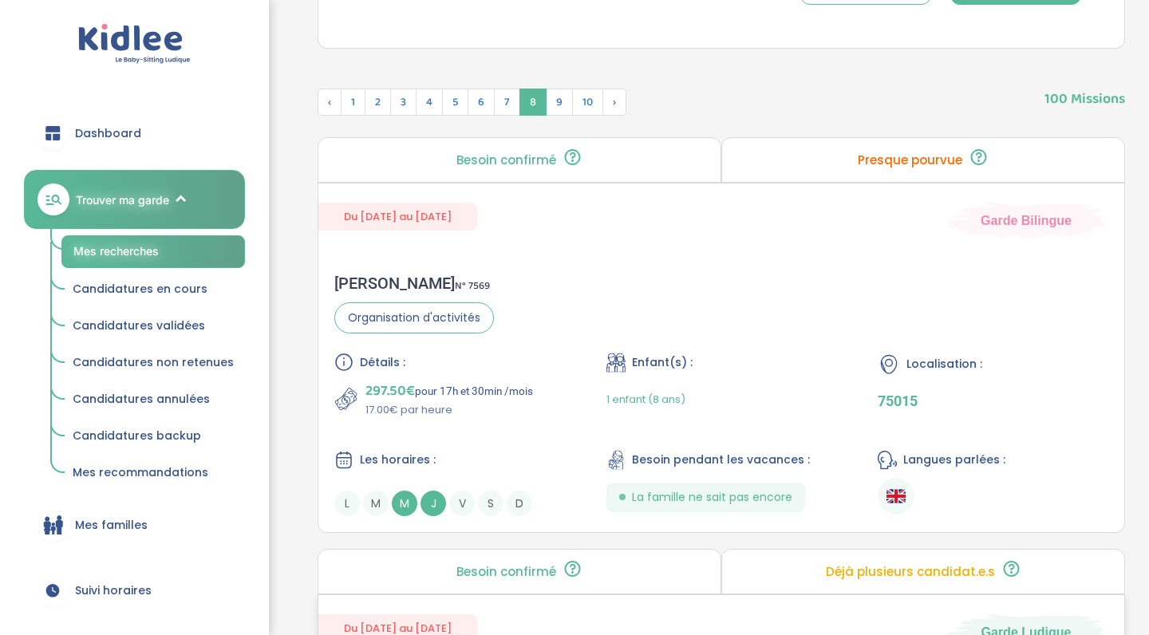
scroll to position [605, 0]
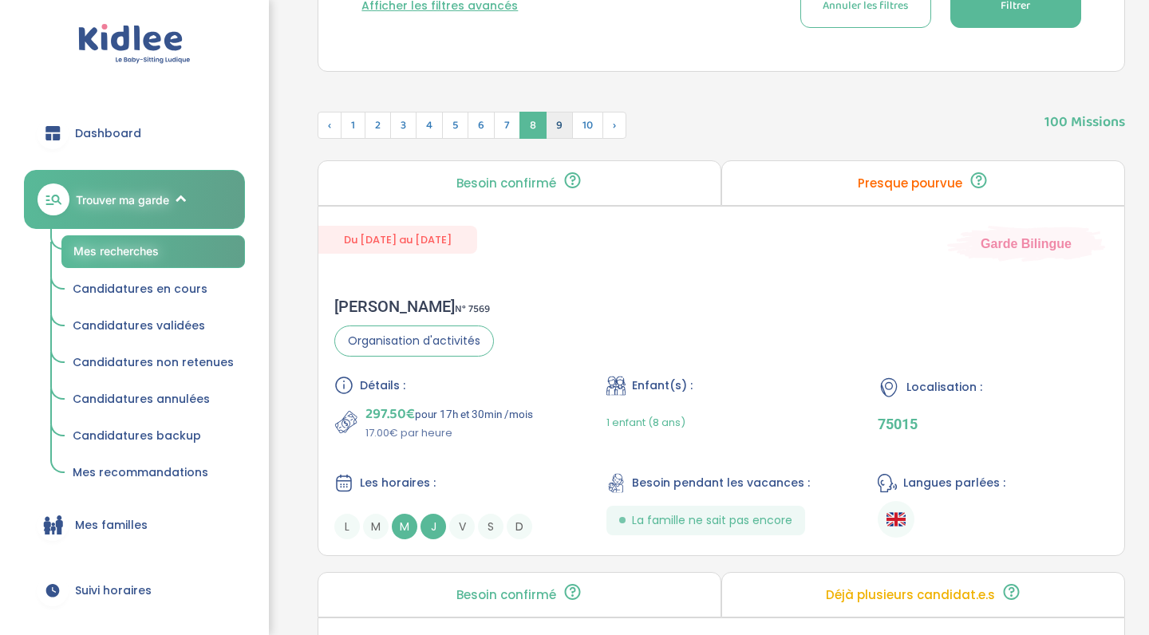
click at [555, 133] on span "9" at bounding box center [559, 125] width 27 height 27
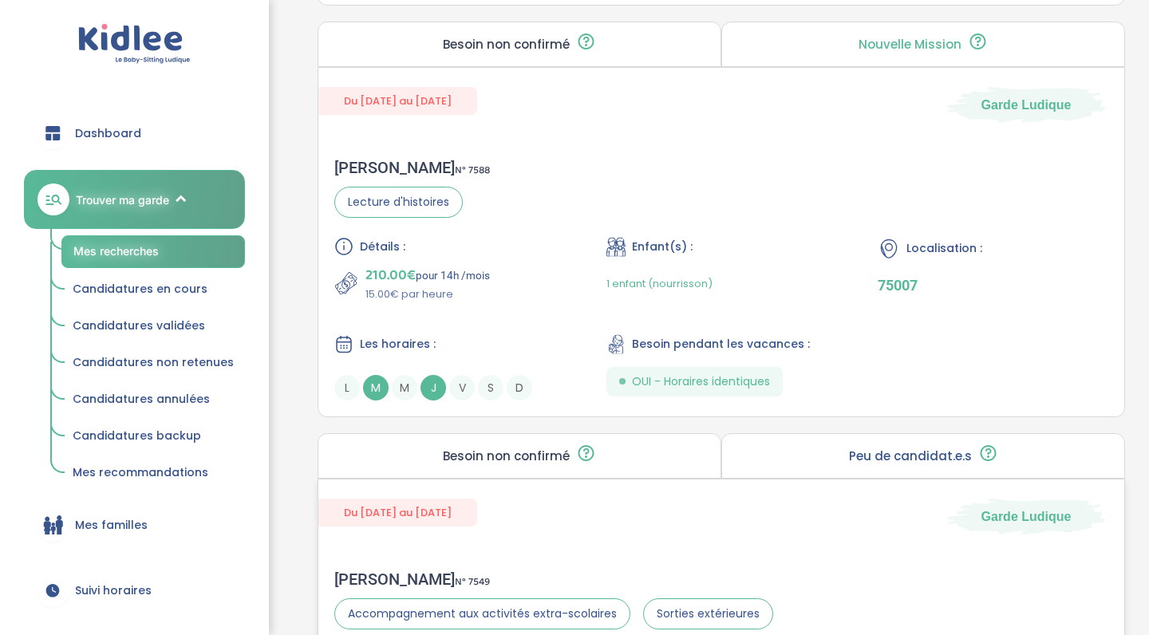
scroll to position [3677, 0]
